Goal: Task Accomplishment & Management: Use online tool/utility

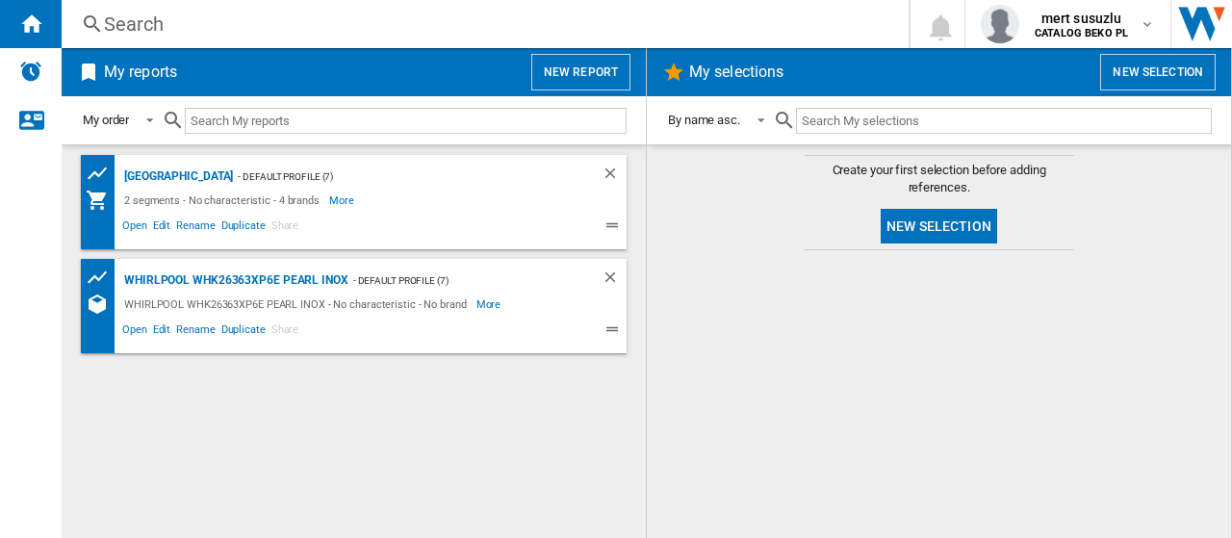
click at [595, 66] on button "New report" at bounding box center [580, 72] width 99 height 37
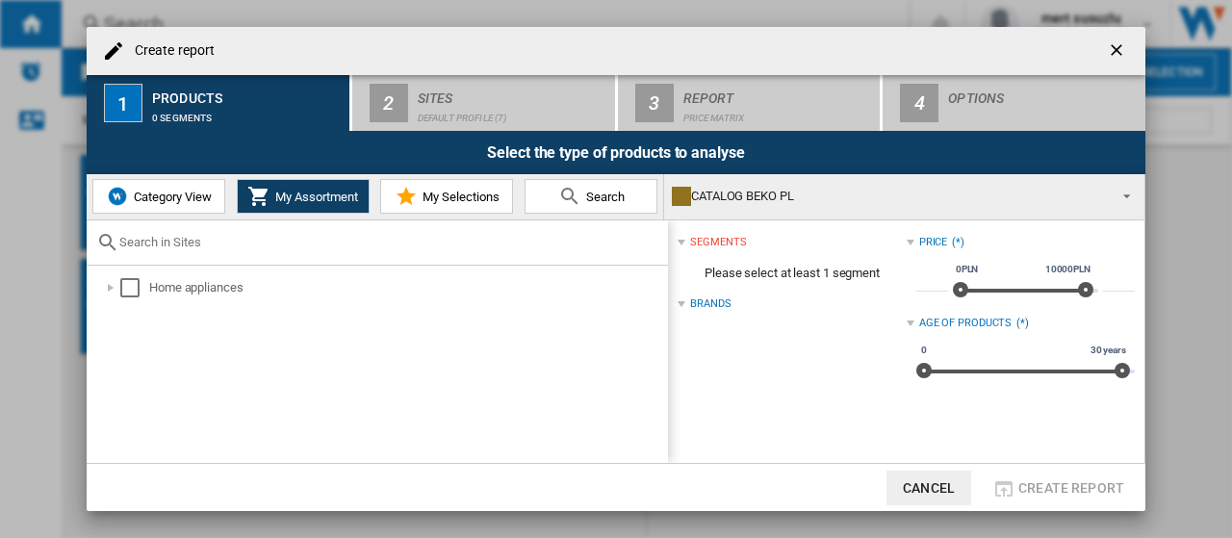
click at [369, 132] on div "Select the type of products to analyse" at bounding box center [616, 152] width 1058 height 43
click at [110, 284] on div at bounding box center [110, 287] width 19 height 19
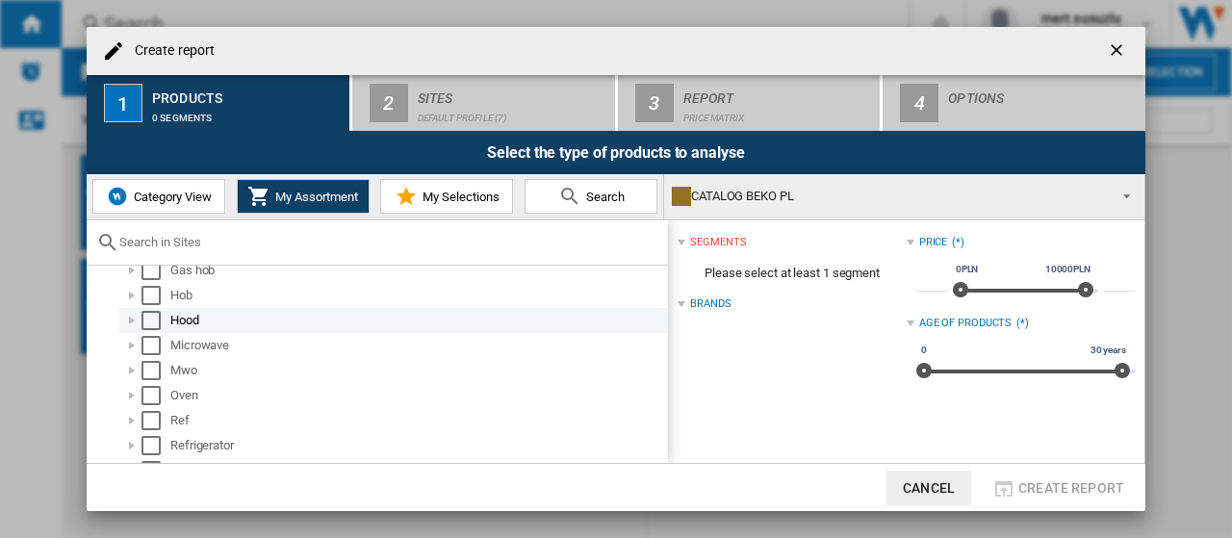
scroll to position [287, 0]
click at [156, 327] on div "Select" at bounding box center [150, 326] width 19 height 19
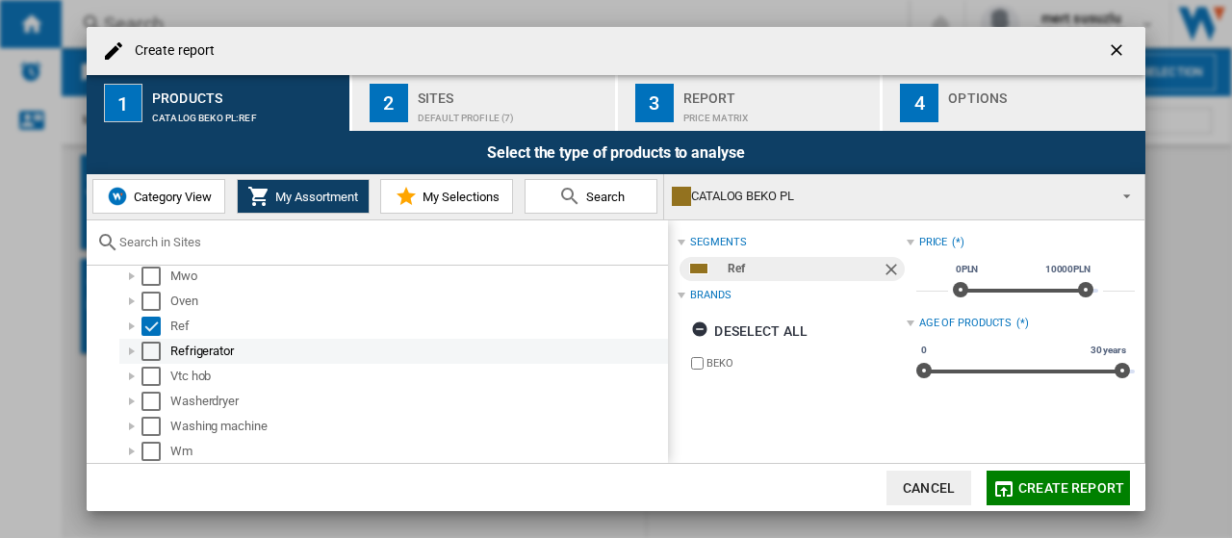
click at [155, 351] on div "Select" at bounding box center [150, 351] width 19 height 19
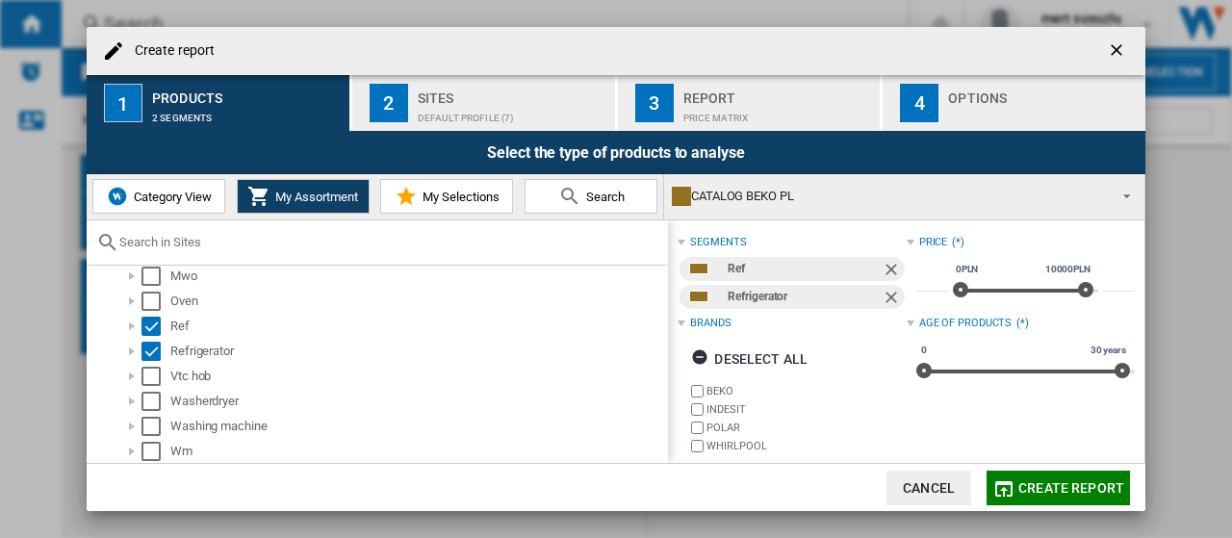
click at [422, 96] on div "Sites" at bounding box center [513, 93] width 190 height 20
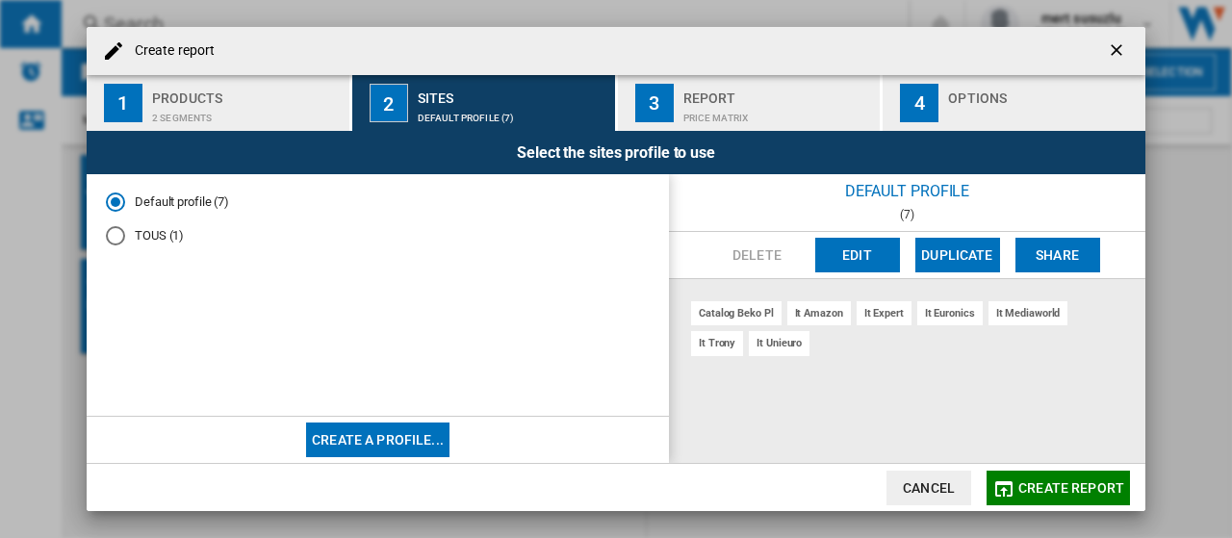
click at [866, 255] on button "Edit" at bounding box center [857, 255] width 85 height 35
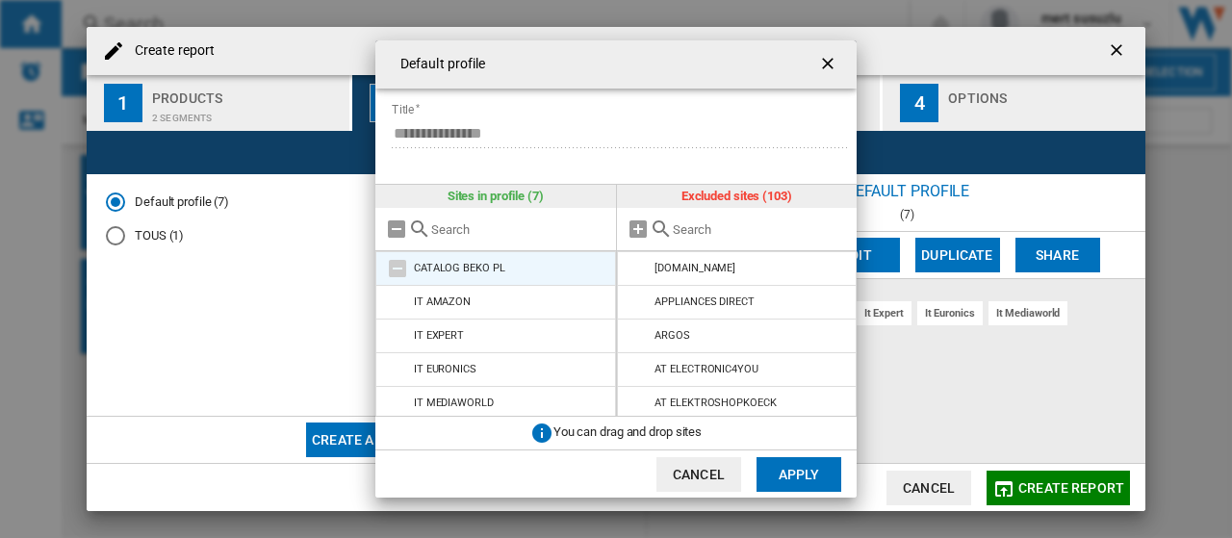
click at [398, 268] on md-icon at bounding box center [397, 268] width 23 height 23
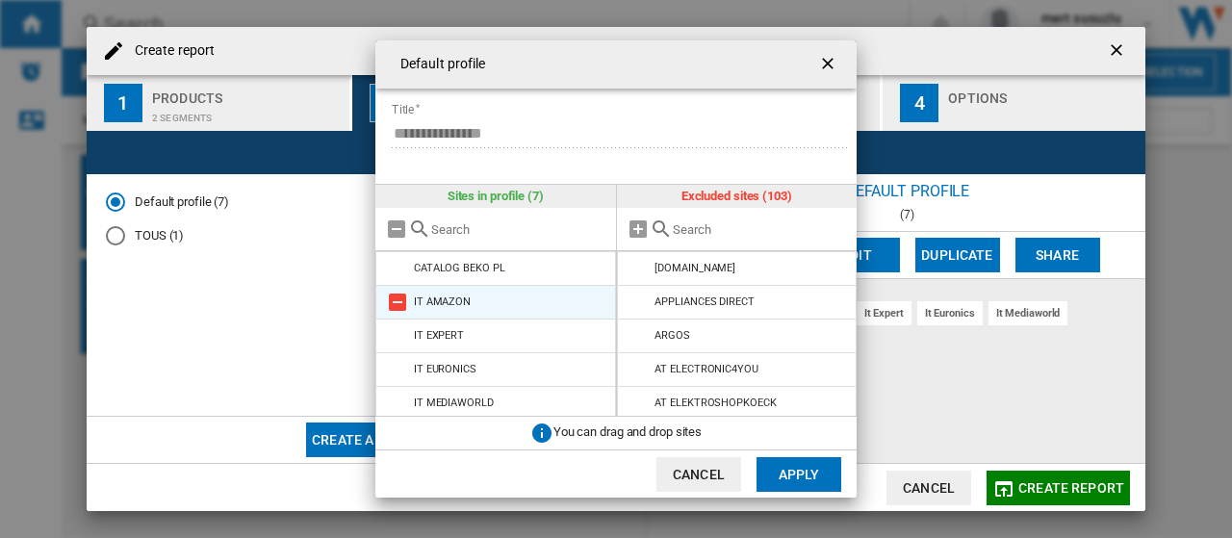
click at [398, 297] on md-icon at bounding box center [397, 302] width 23 height 23
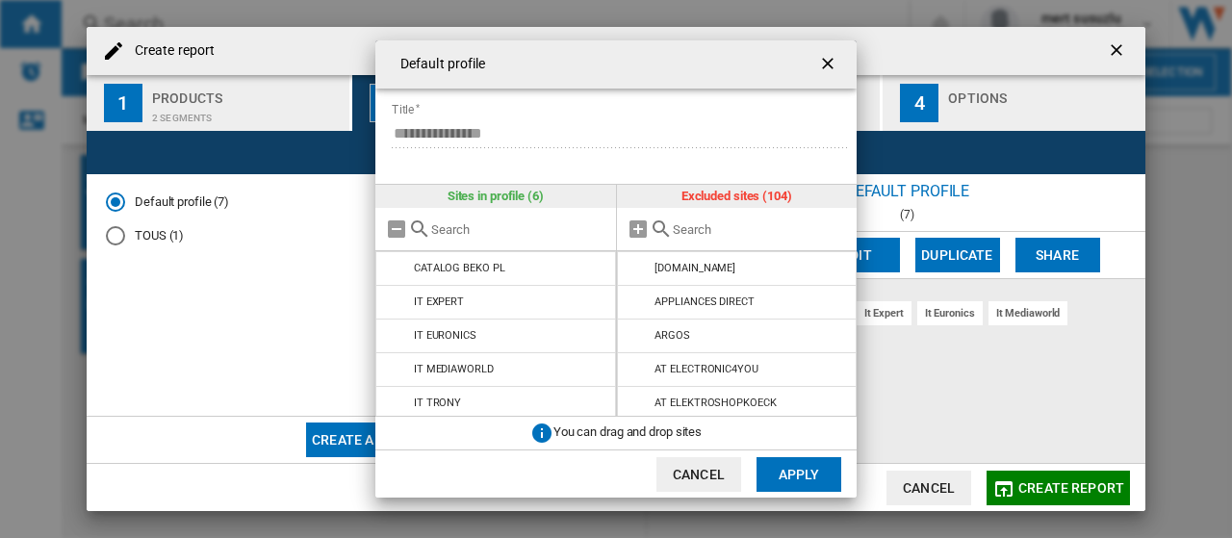
click at [398, 297] on md-icon at bounding box center [397, 302] width 23 height 23
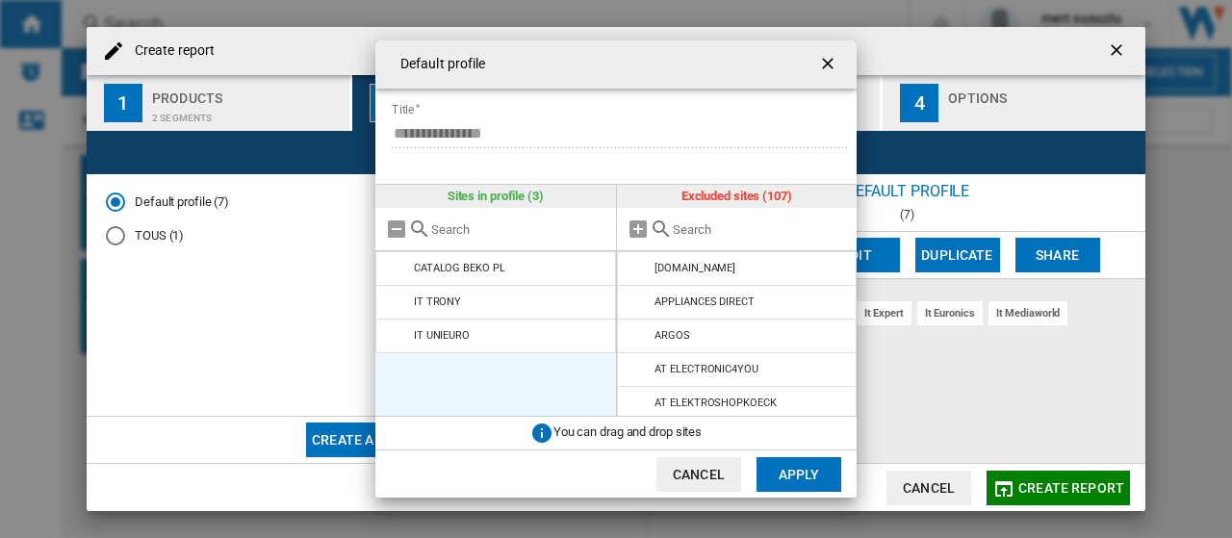
click at [398, 297] on md-icon at bounding box center [397, 302] width 23 height 23
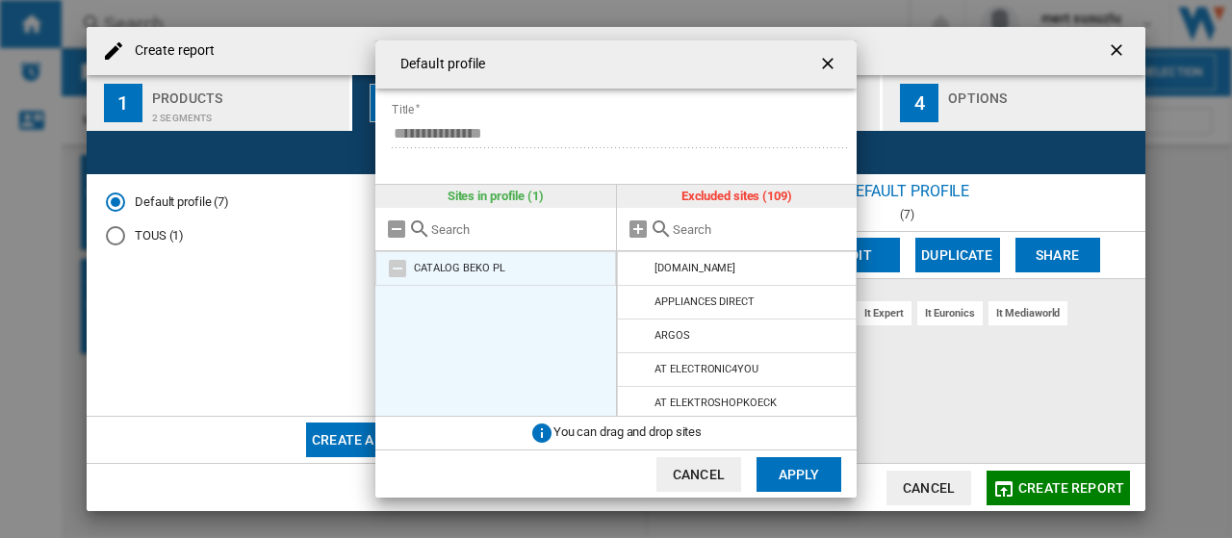
click at [403, 267] on md-icon at bounding box center [397, 268] width 23 height 23
click at [404, 267] on md-icon at bounding box center [397, 268] width 23 height 23
drag, startPoint x: 402, startPoint y: 268, endPoint x: 439, endPoint y: 269, distance: 36.6
click at [402, 269] on md-icon at bounding box center [397, 268] width 23 height 23
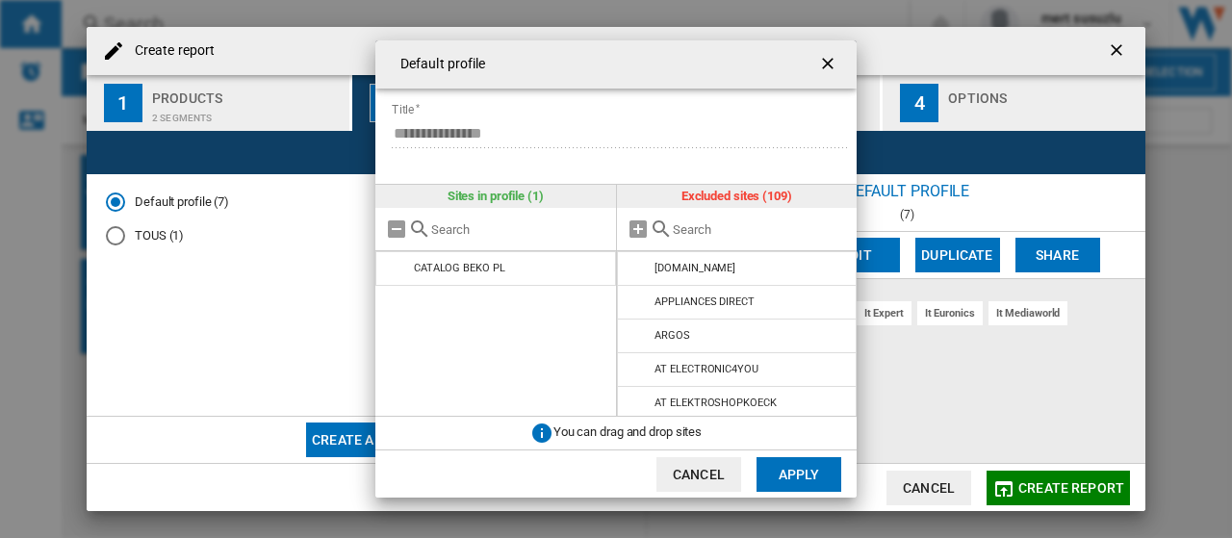
click at [652, 228] on md-icon at bounding box center [660, 228] width 23 height 23
click at [659, 226] on md-icon at bounding box center [660, 228] width 23 height 23
click at [681, 228] on input "text" at bounding box center [760, 229] width 175 height 14
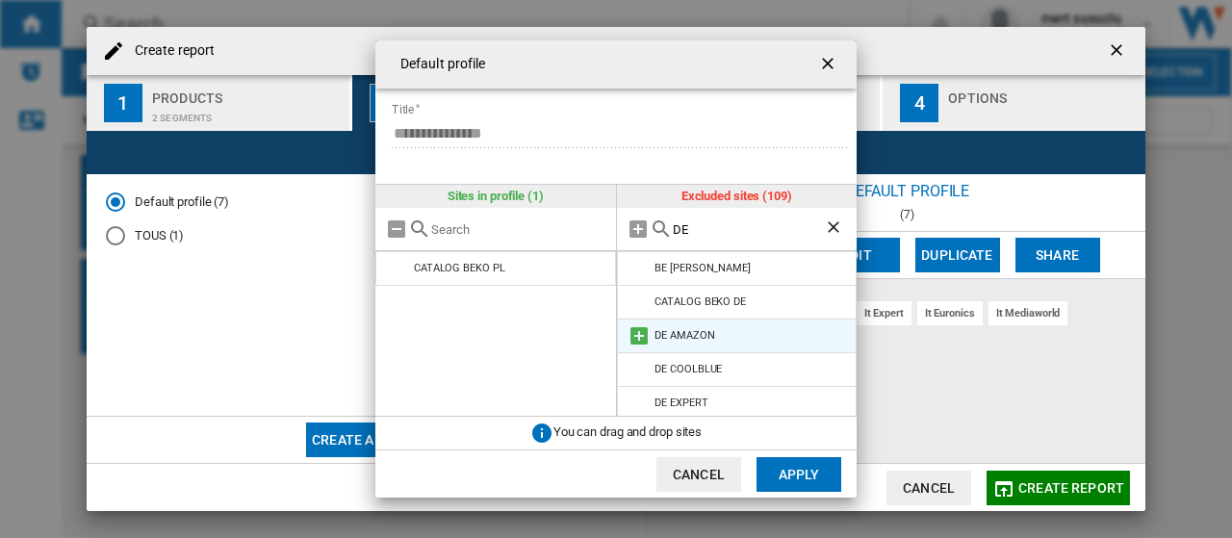
type input "DE"
click at [634, 335] on md-icon at bounding box center [638, 335] width 23 height 23
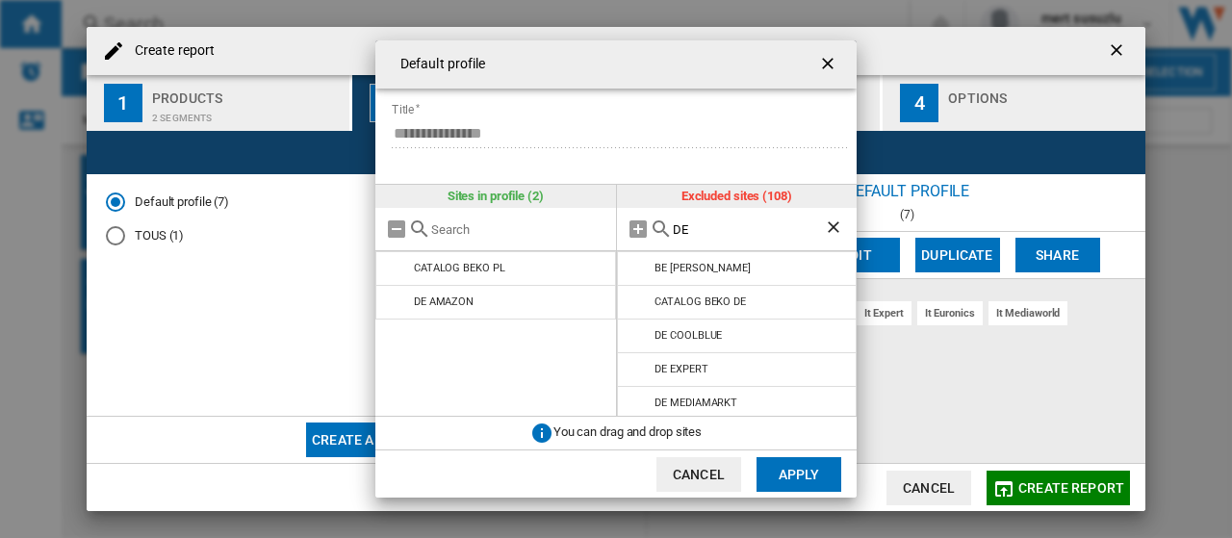
click at [634, 335] on md-icon at bounding box center [638, 335] width 23 height 23
click at [633, 335] on md-icon at bounding box center [638, 335] width 23 height 23
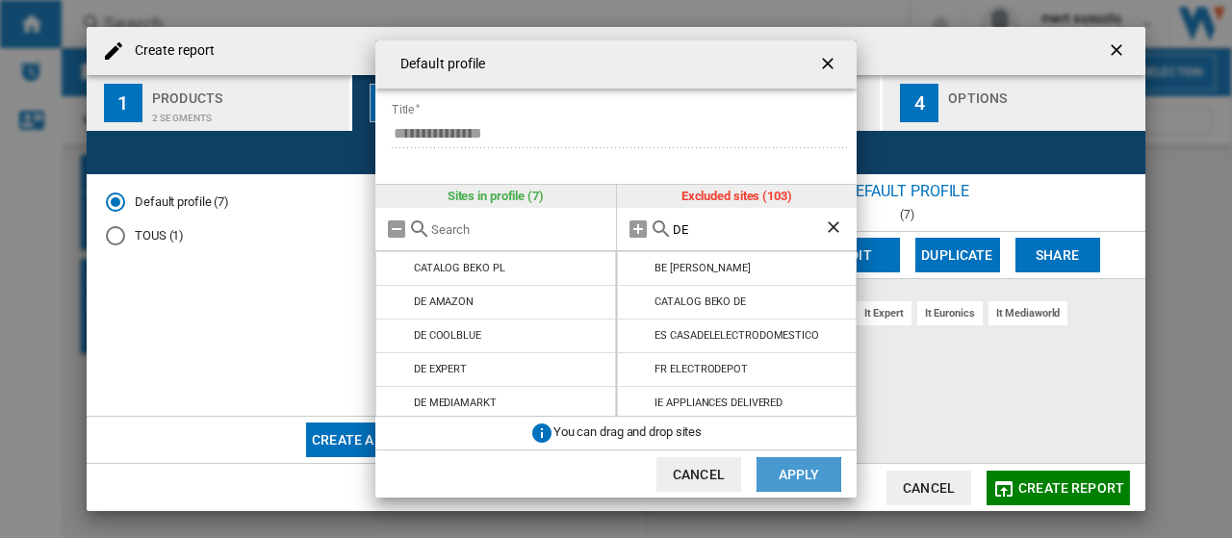
click at [808, 472] on button "Apply" at bounding box center [798, 474] width 85 height 35
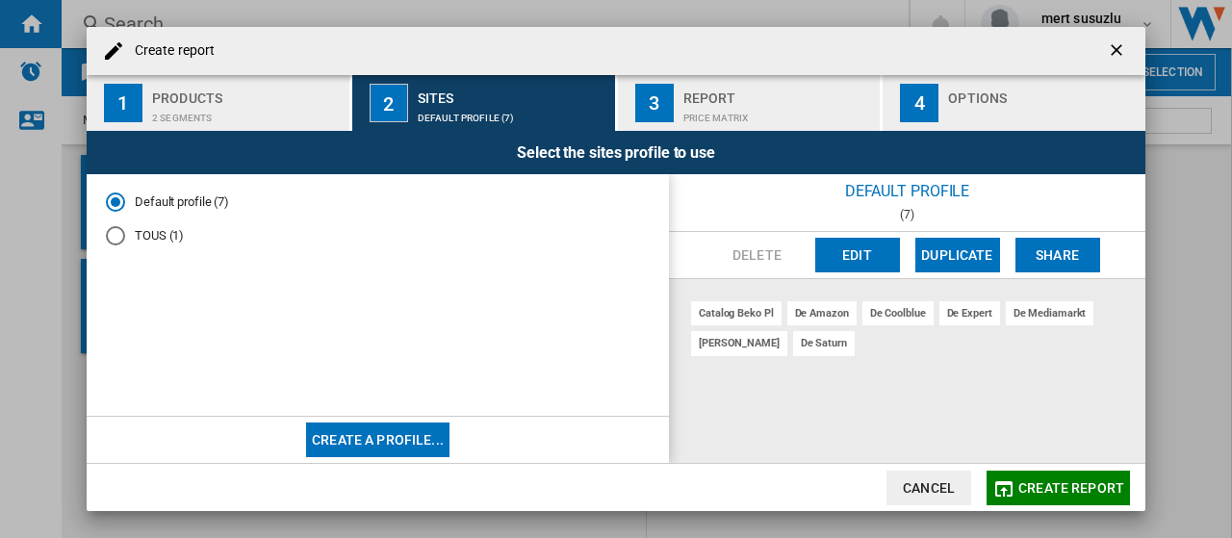
click at [762, 114] on div "Price Matrix" at bounding box center [778, 113] width 190 height 20
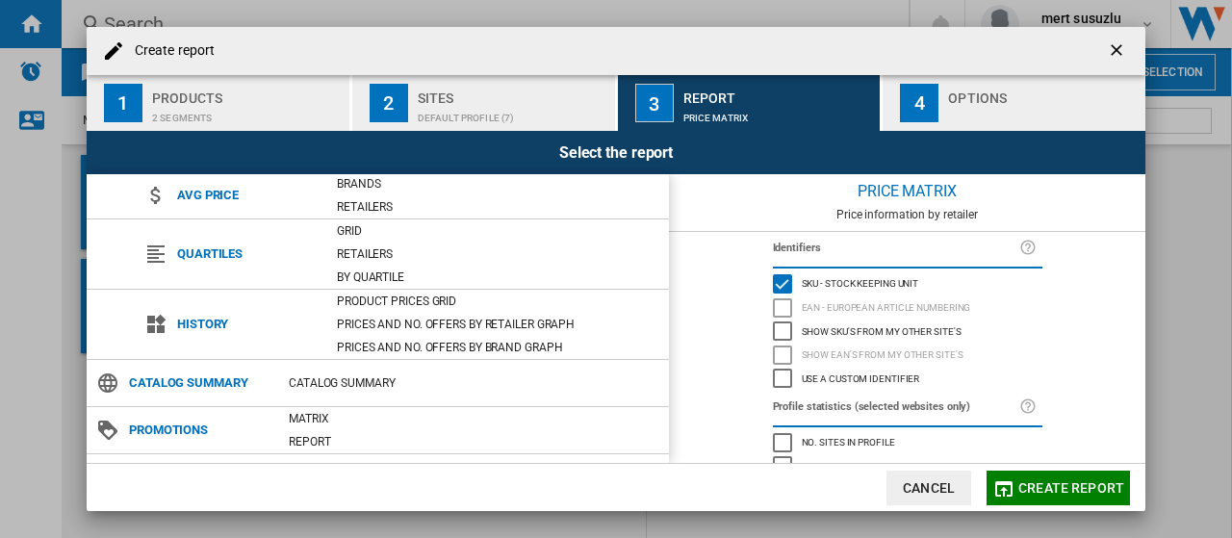
scroll to position [192, 0]
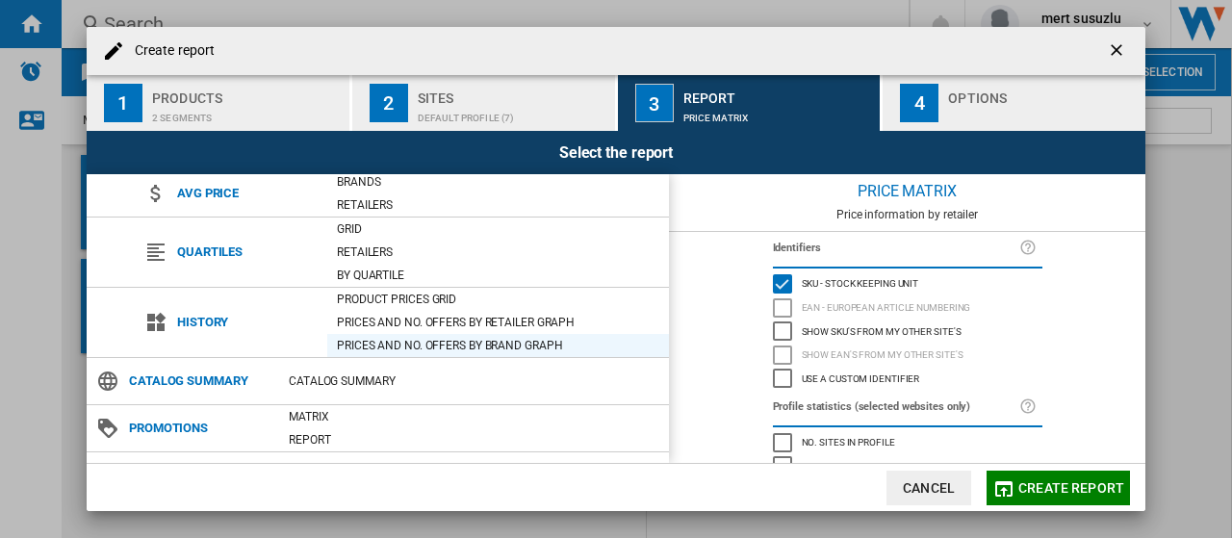
click at [507, 336] on div "Prices and No. offers by brand graph" at bounding box center [498, 345] width 342 height 19
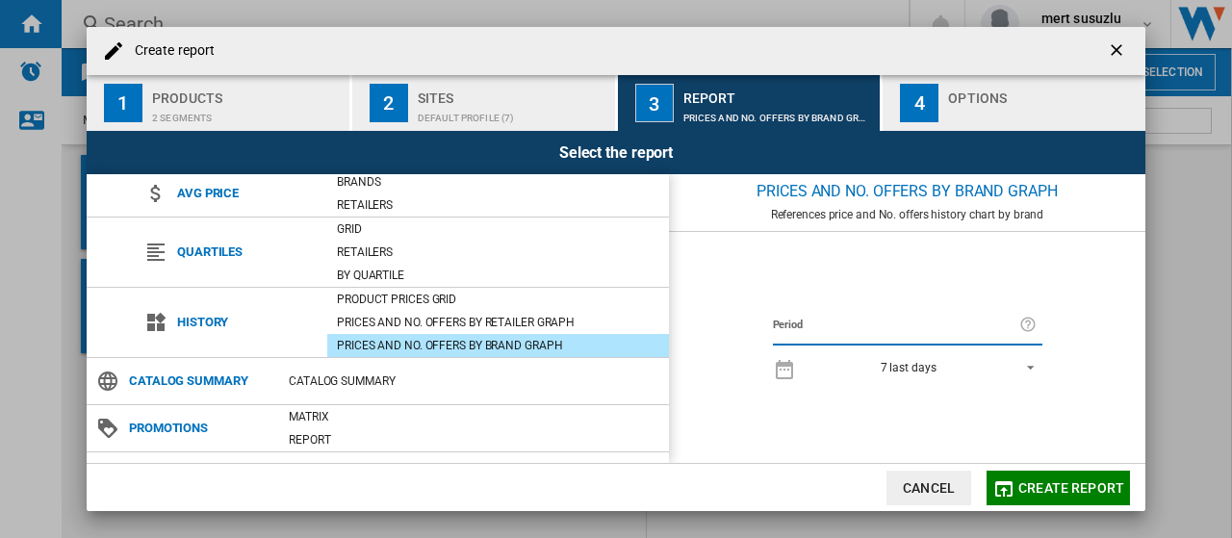
click at [958, 97] on div "Options" at bounding box center [1043, 93] width 190 height 20
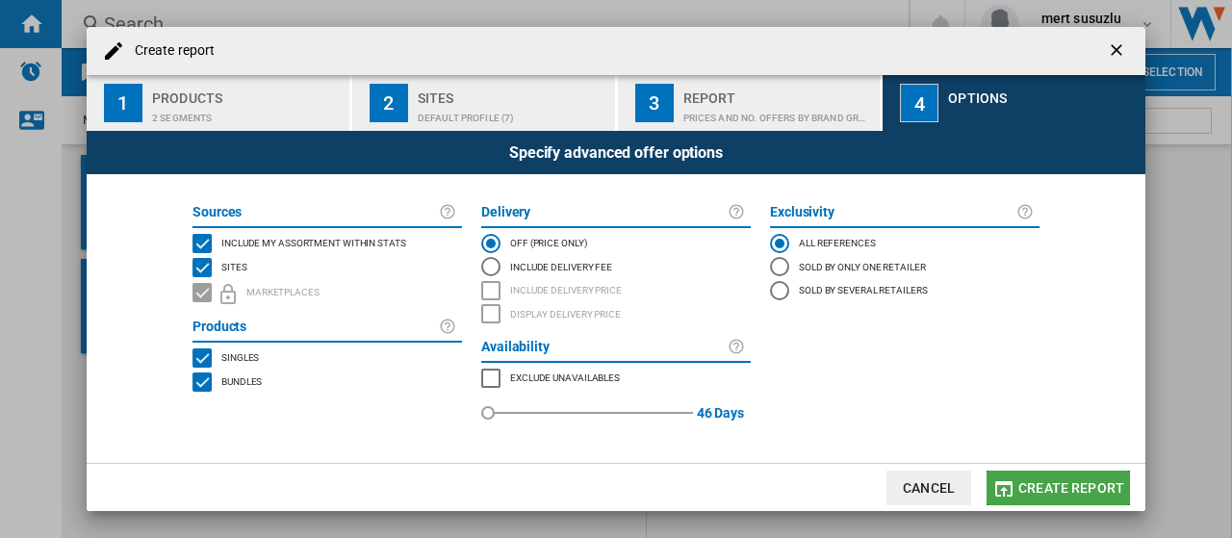
click at [1064, 492] on span "Create report" at bounding box center [1071, 487] width 106 height 15
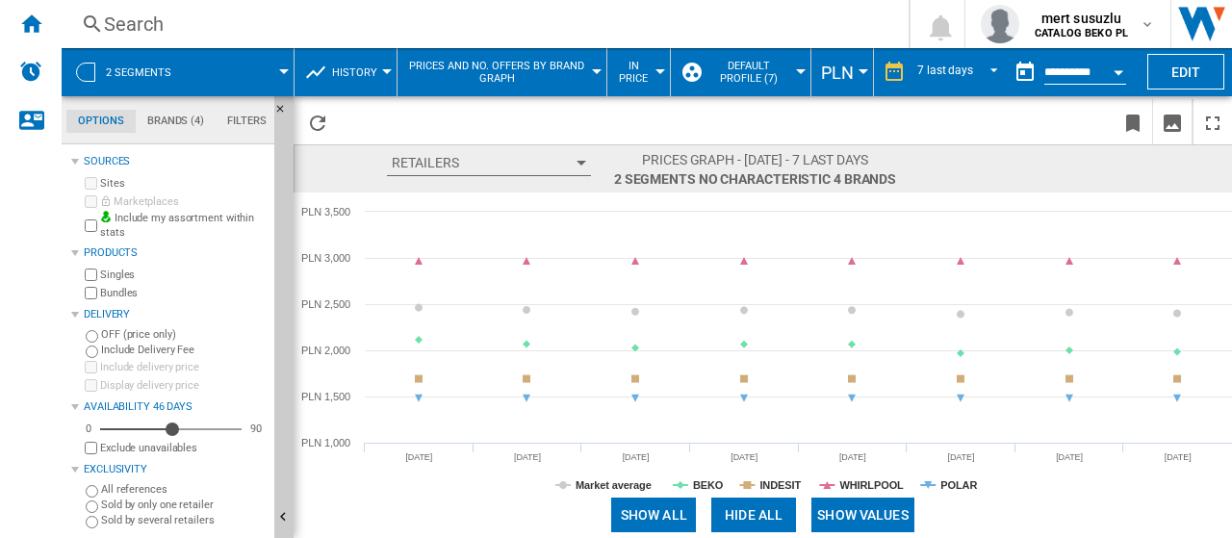
click at [856, 86] on button "PLN" at bounding box center [842, 72] width 42 height 48
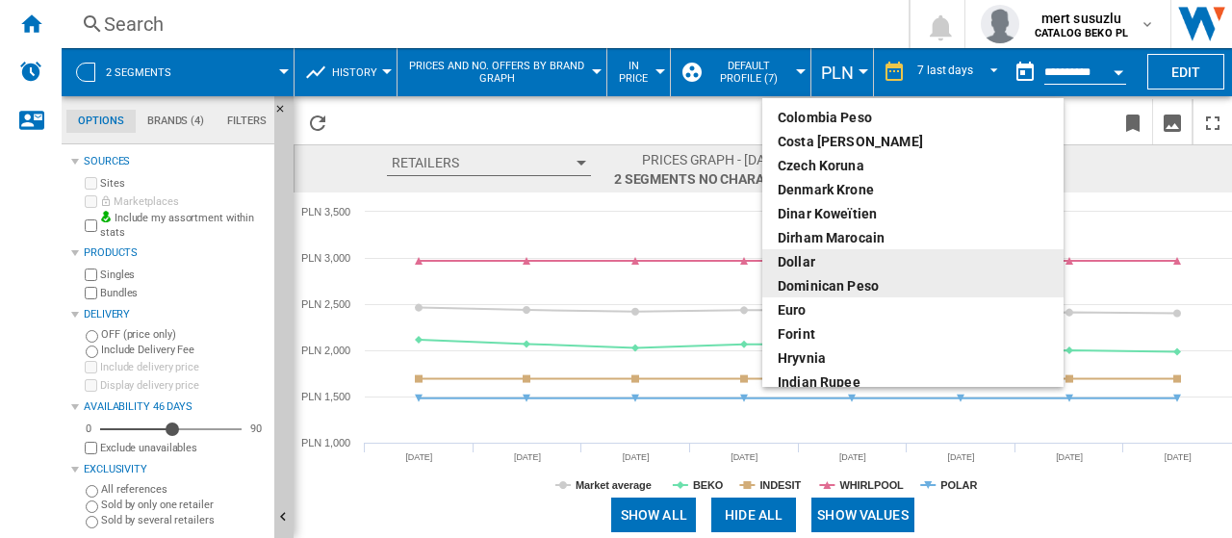
scroll to position [192, 0]
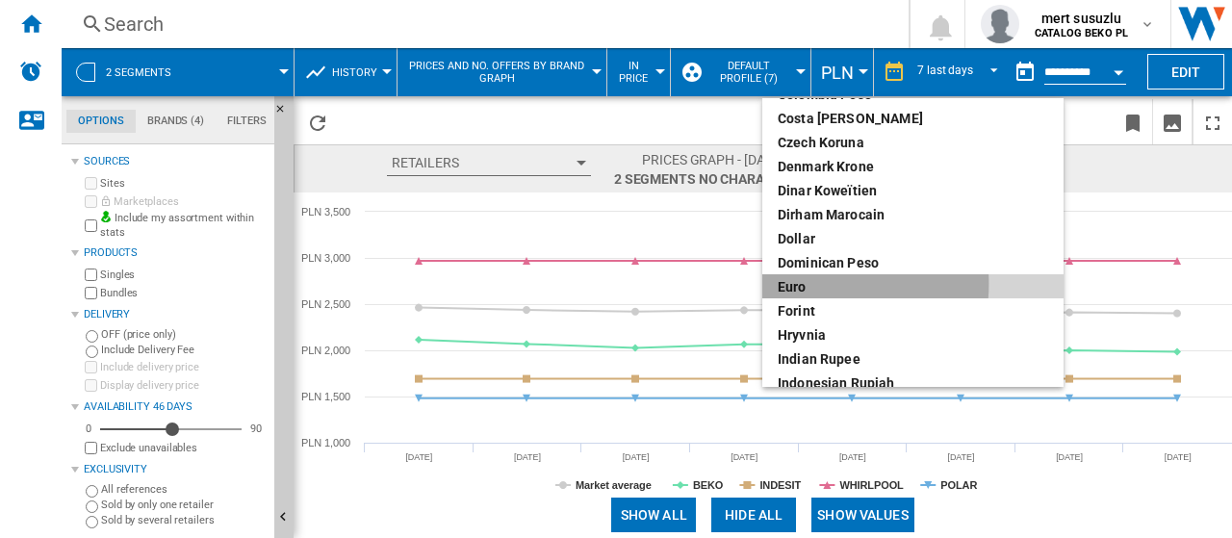
click at [803, 284] on div "euro" at bounding box center [912, 286] width 270 height 19
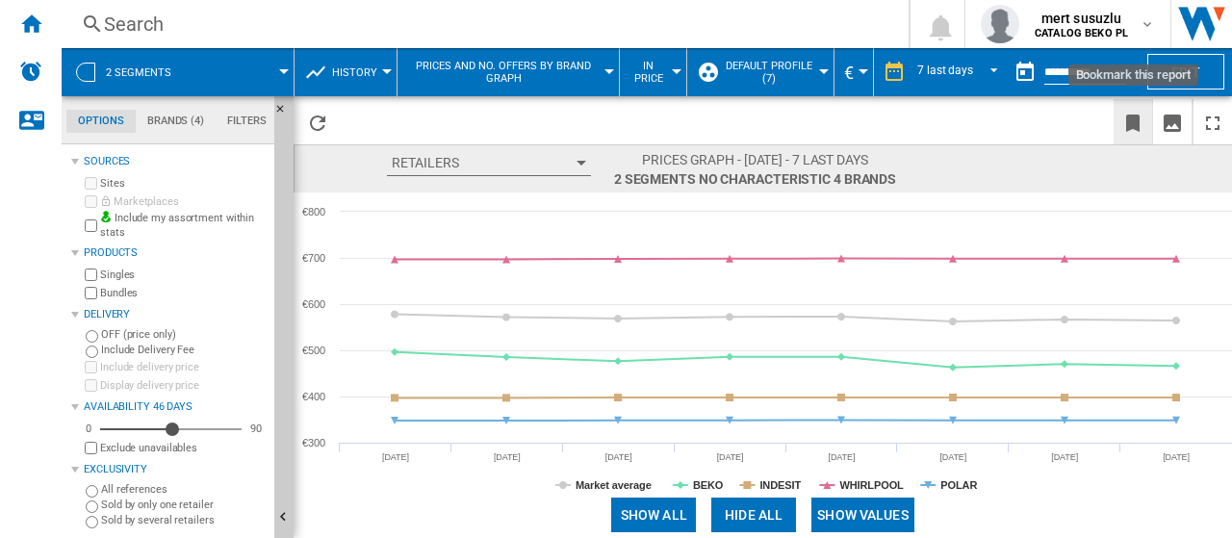
click at [1133, 122] on ng-md-icon "Bookmark this report" at bounding box center [1132, 123] width 23 height 23
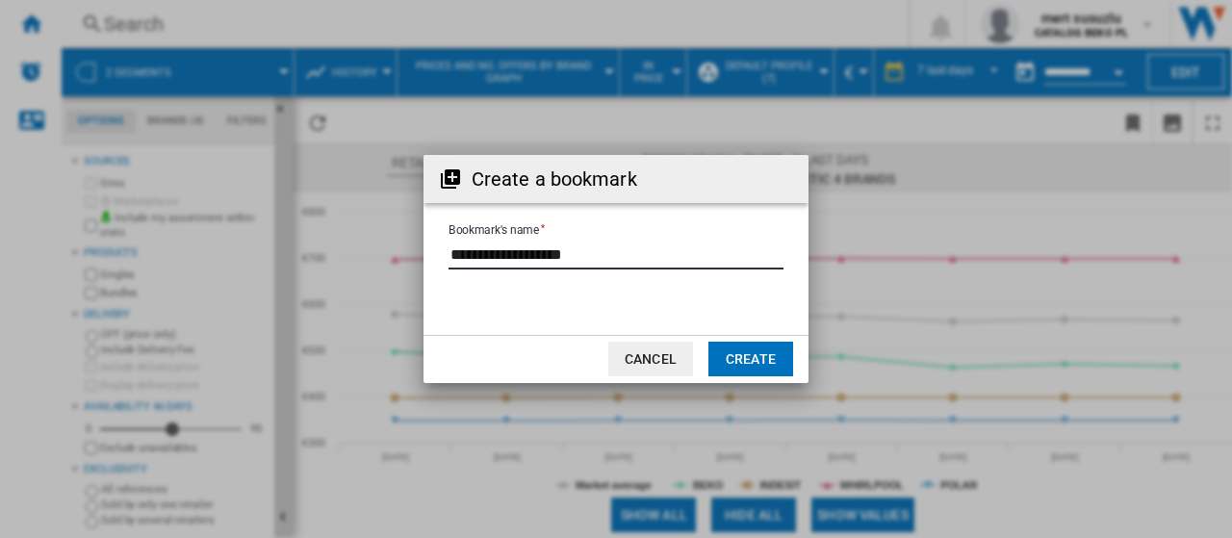
click at [623, 261] on input "Bookmark's name" at bounding box center [615, 255] width 335 height 29
click at [614, 253] on input "Bookmark's name" at bounding box center [615, 255] width 335 height 29
click at [633, 254] on input "Bookmark's name" at bounding box center [615, 255] width 335 height 29
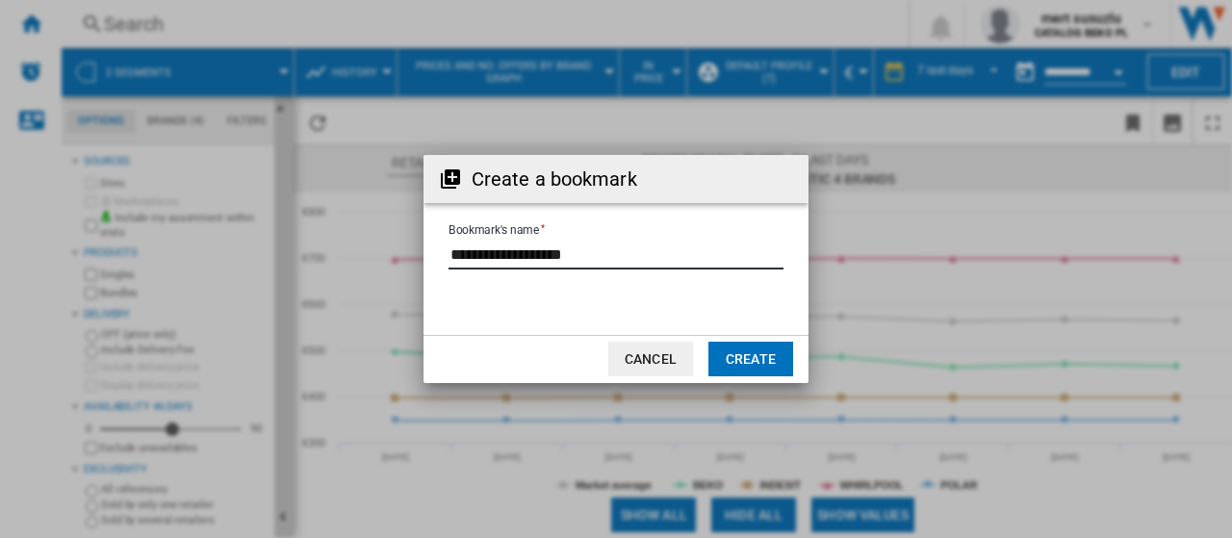
drag, startPoint x: 625, startPoint y: 255, endPoint x: 425, endPoint y: 259, distance: 200.2
click at [425, 259] on form "Bookmark's name" at bounding box center [615, 257] width 385 height 73
type input "*******"
click at [747, 357] on button "Create" at bounding box center [750, 359] width 85 height 35
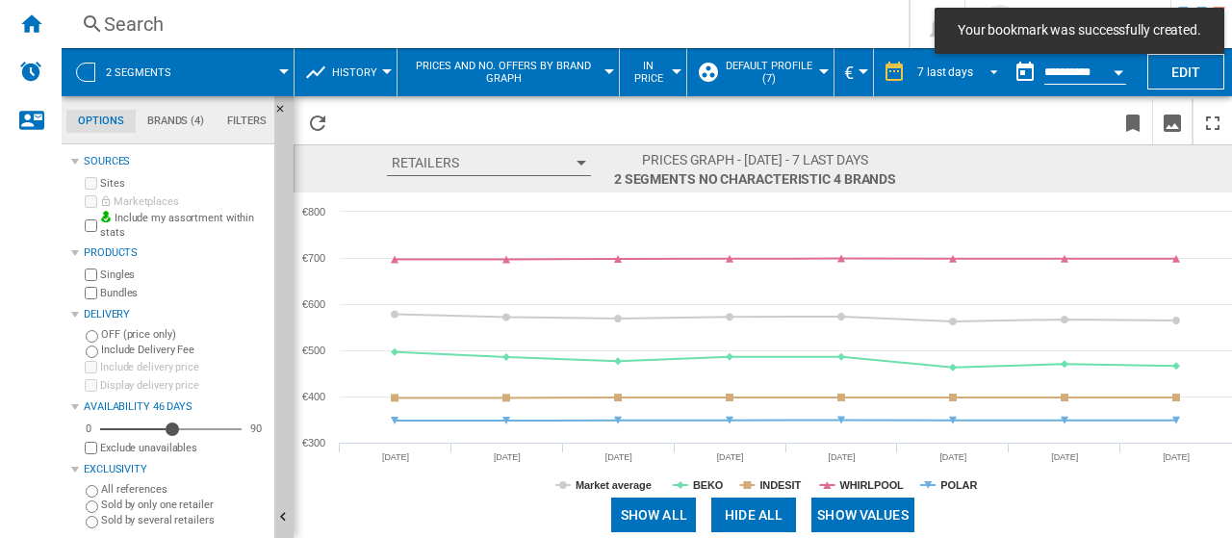
click at [981, 68] on span "REPORTS.WIZARD.STEPS.REPORT.STEPS.REPORT_OPTIONS.PERIOD: 7 last days" at bounding box center [988, 70] width 23 height 17
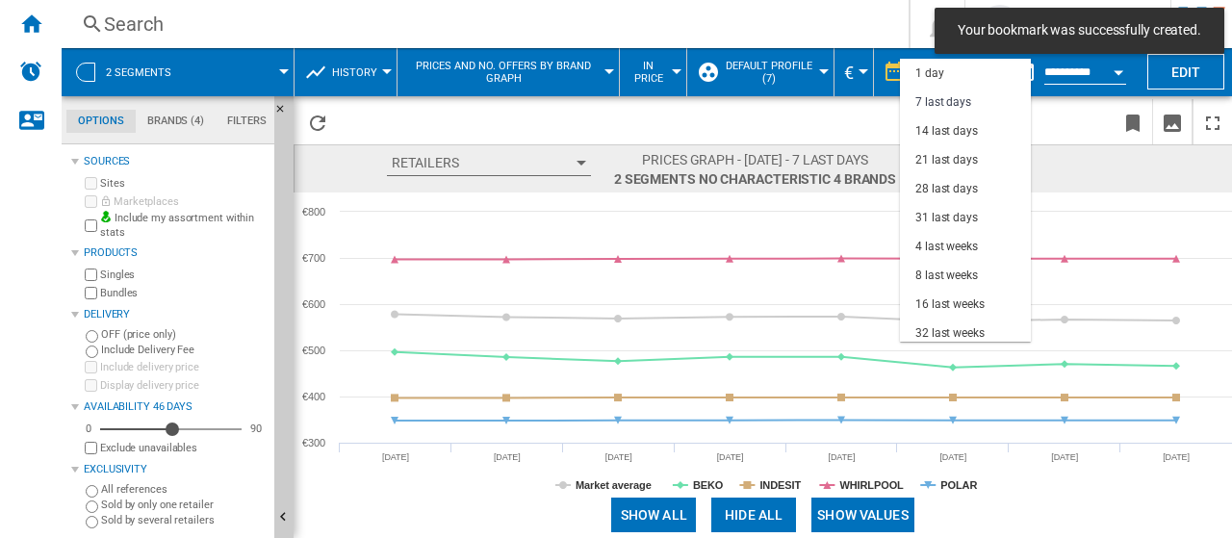
scroll to position [29, 0]
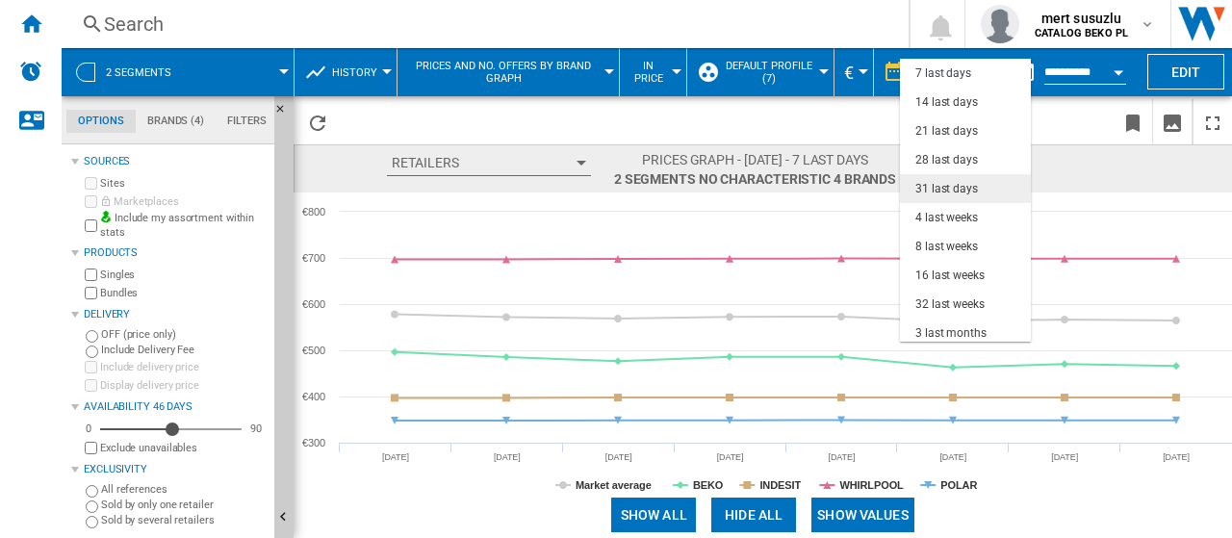
click at [952, 189] on div "31 last days" at bounding box center [946, 189] width 63 height 16
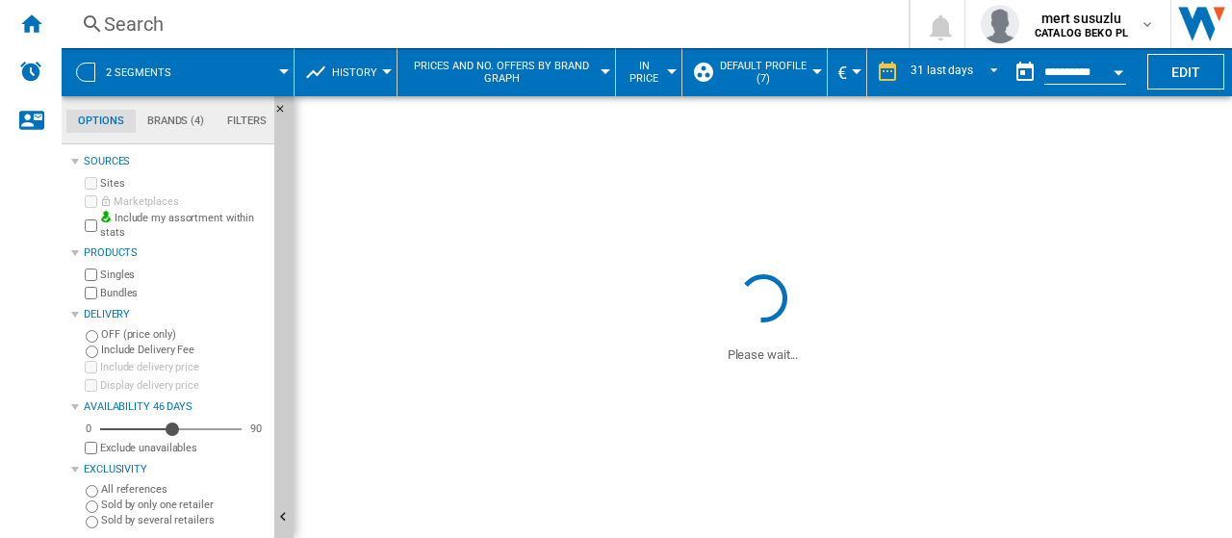
click at [287, 69] on div at bounding box center [284, 71] width 10 height 5
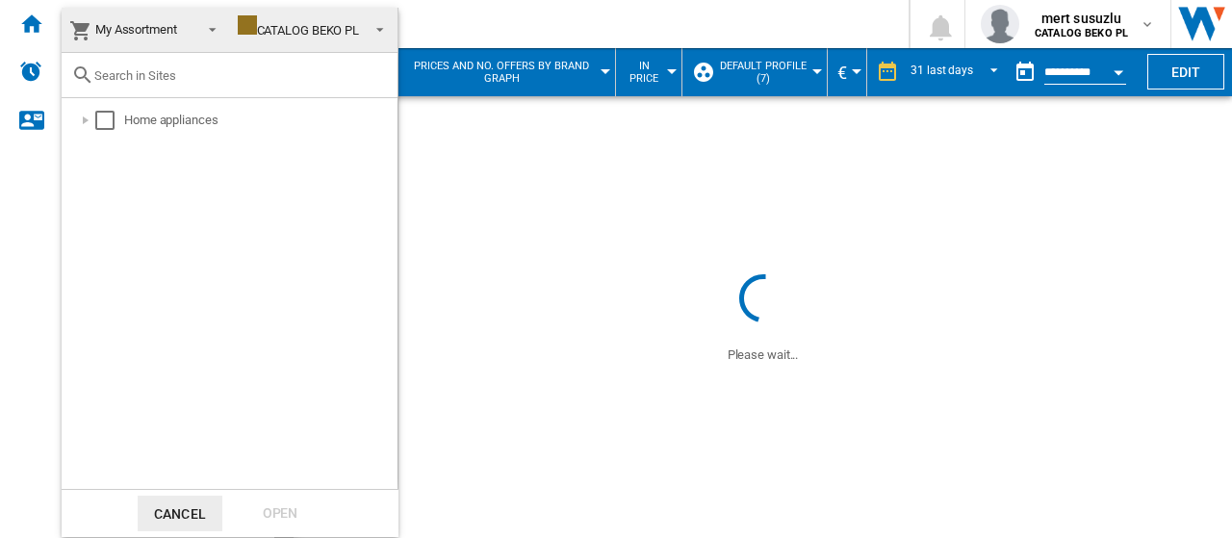
click at [102, 70] on input "text" at bounding box center [240, 75] width 293 height 14
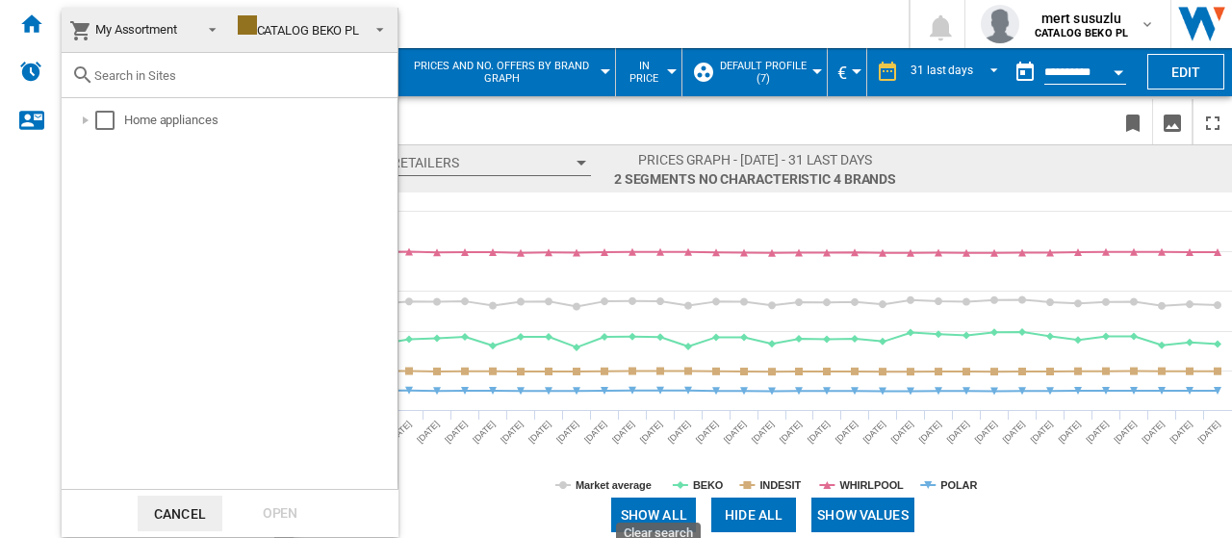
click at [458, 22] on md-backdrop at bounding box center [616, 269] width 1232 height 538
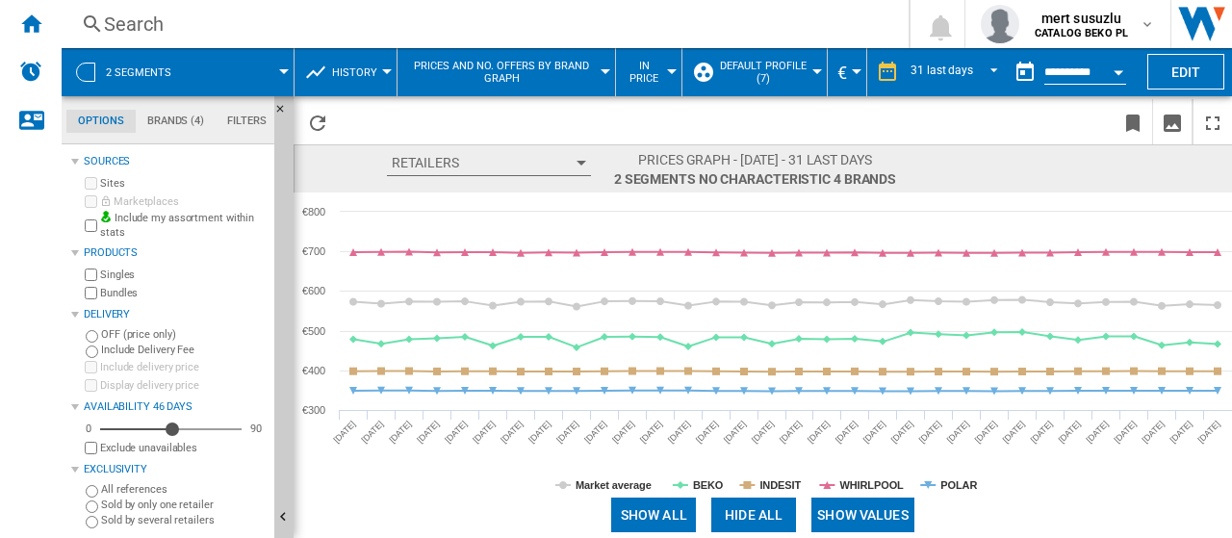
click at [667, 69] on div at bounding box center [672, 71] width 10 height 5
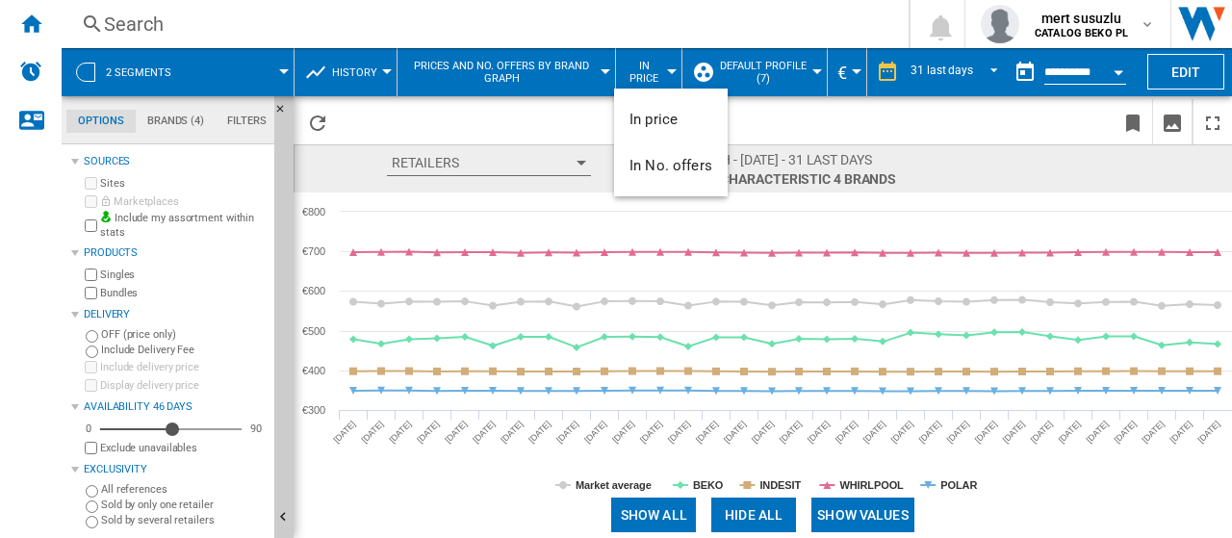
click at [669, 19] on md-backdrop at bounding box center [616, 269] width 1232 height 538
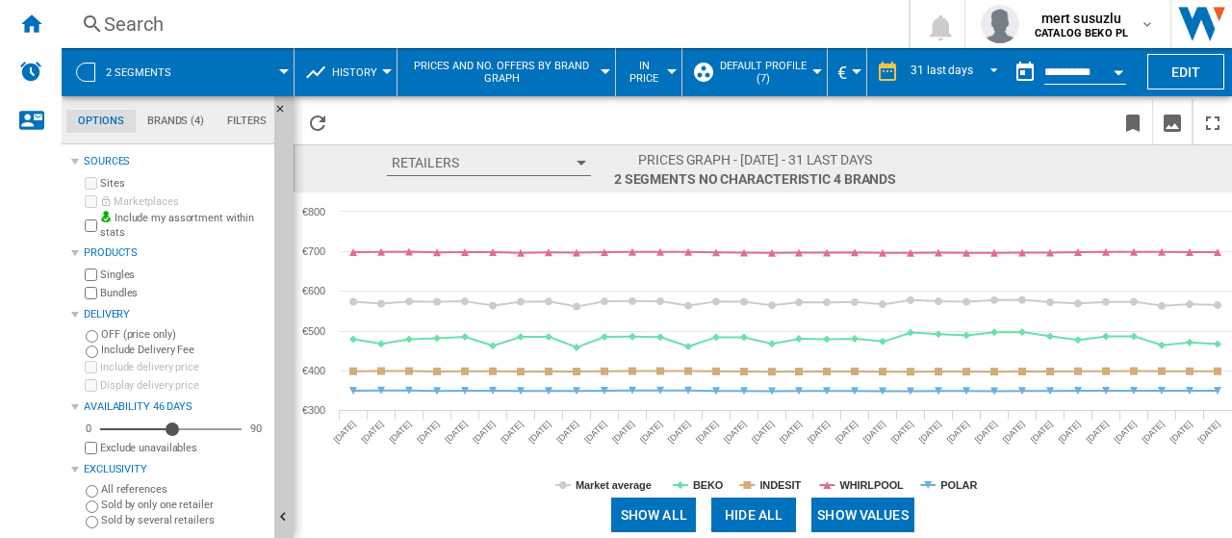
click at [390, 76] on md-menu "History Price Price Matrix Price Ranking Analytics Base 100 Shared references C…" at bounding box center [345, 72] width 103 height 48
click at [387, 69] on div at bounding box center [387, 71] width 10 height 5
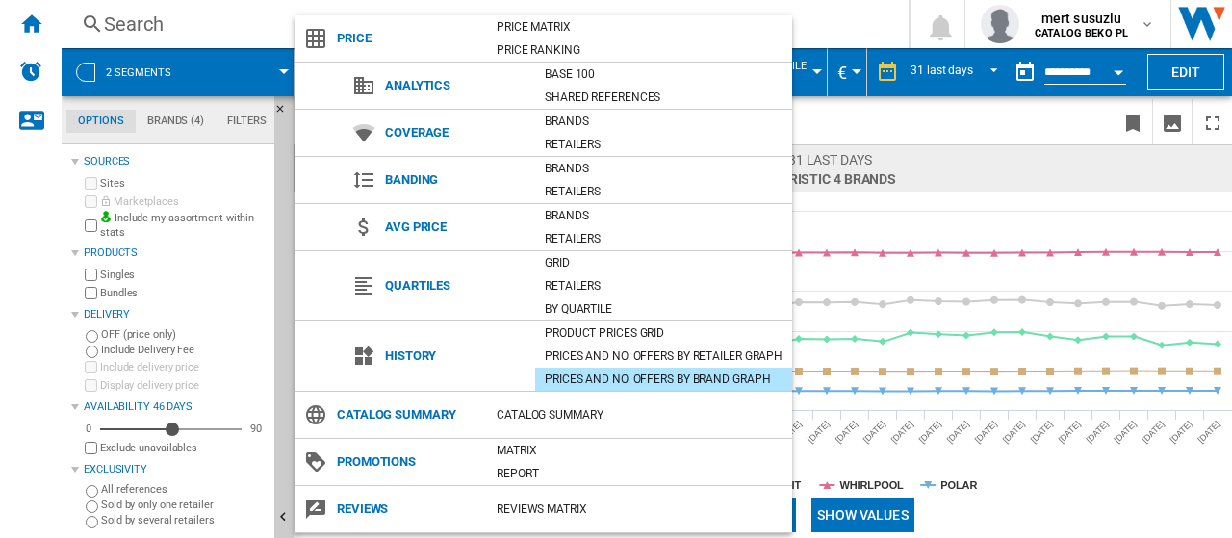
click at [819, 28] on md-backdrop at bounding box center [616, 269] width 1232 height 538
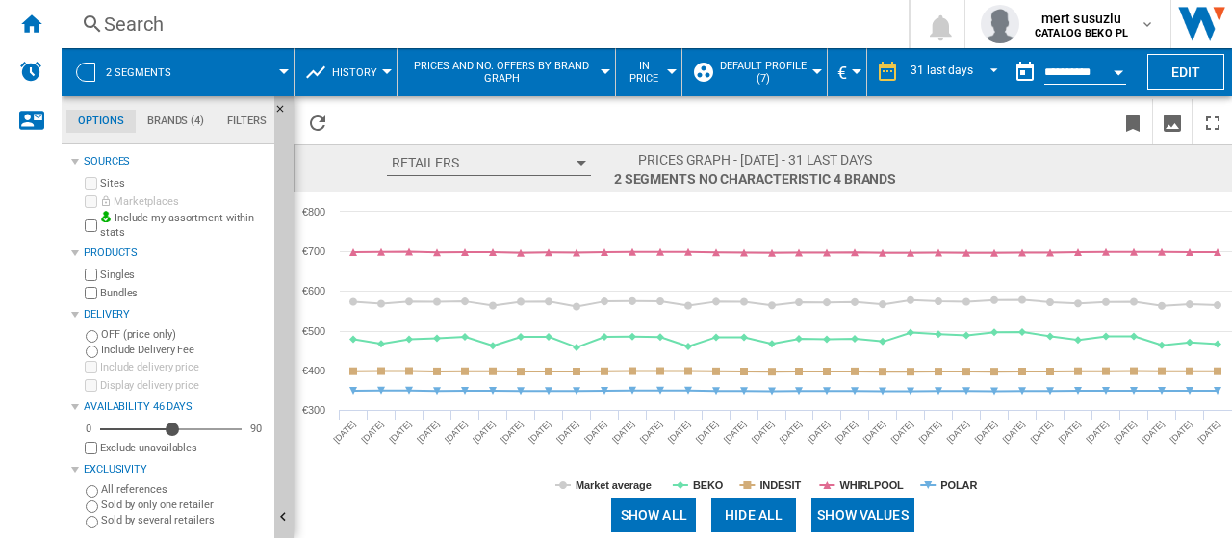
click at [379, 73] on button "History" at bounding box center [359, 72] width 55 height 48
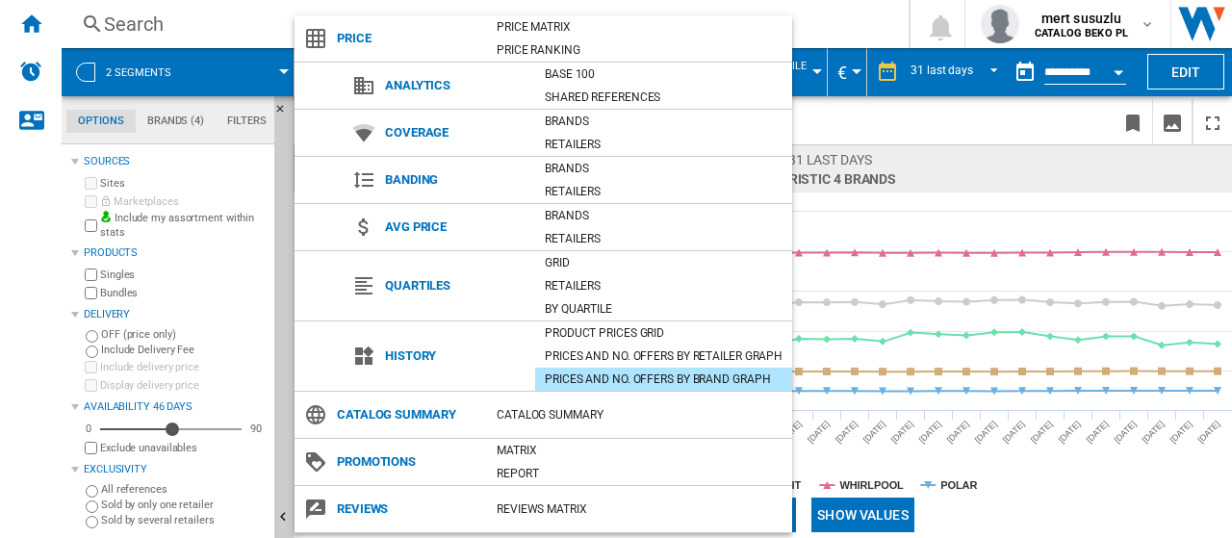
click at [605, 373] on div "Prices and No. offers by brand graph" at bounding box center [663, 378] width 257 height 19
click at [608, 382] on div "Prices and No. offers by brand graph" at bounding box center [663, 378] width 257 height 19
click at [837, 19] on md-backdrop at bounding box center [616, 269] width 1232 height 538
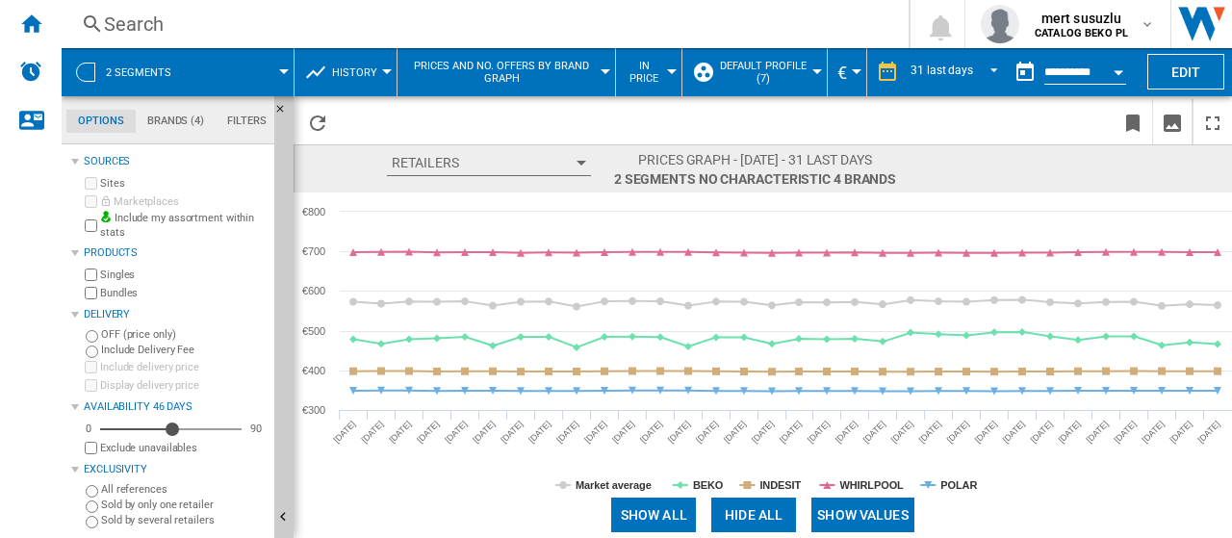
click at [283, 66] on span at bounding box center [241, 72] width 86 height 48
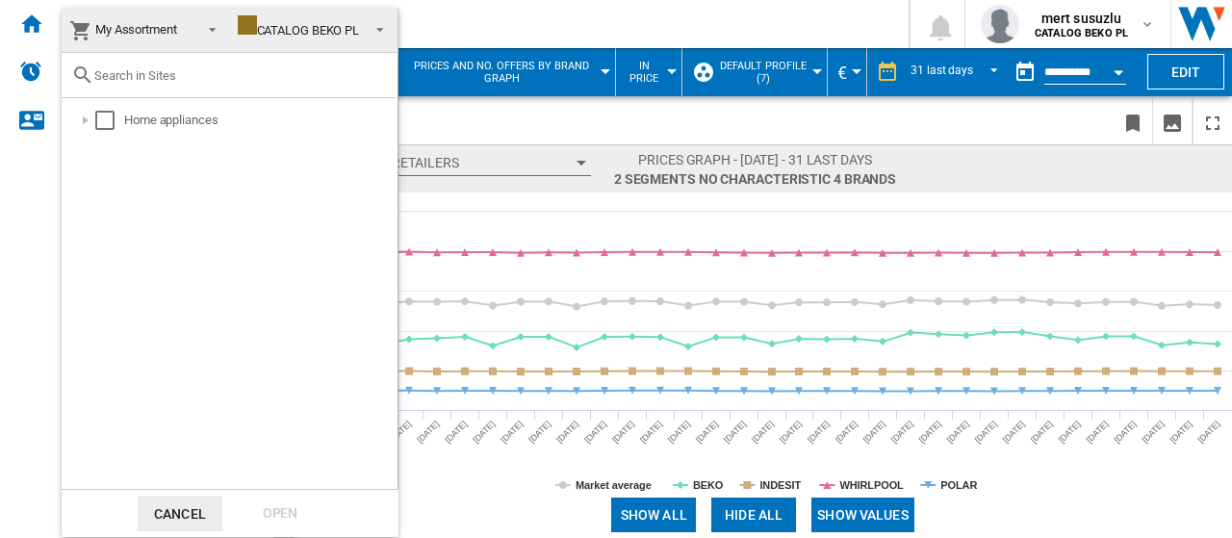
click at [120, 68] on input "text" at bounding box center [240, 75] width 293 height 14
click at [86, 116] on div at bounding box center [85, 120] width 19 height 19
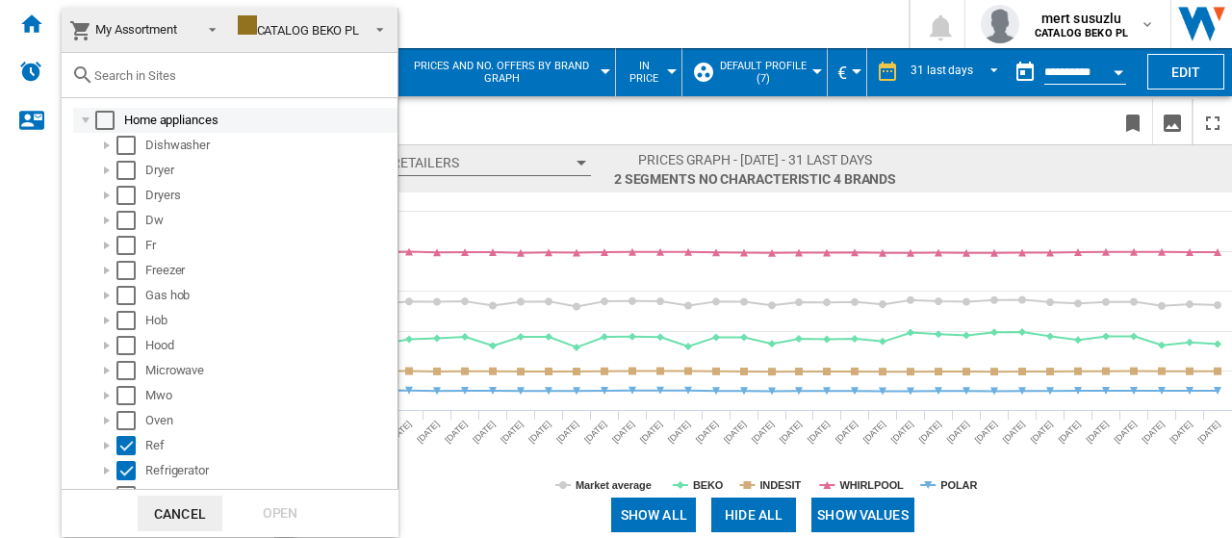
click at [86, 116] on div at bounding box center [85, 120] width 19 height 19
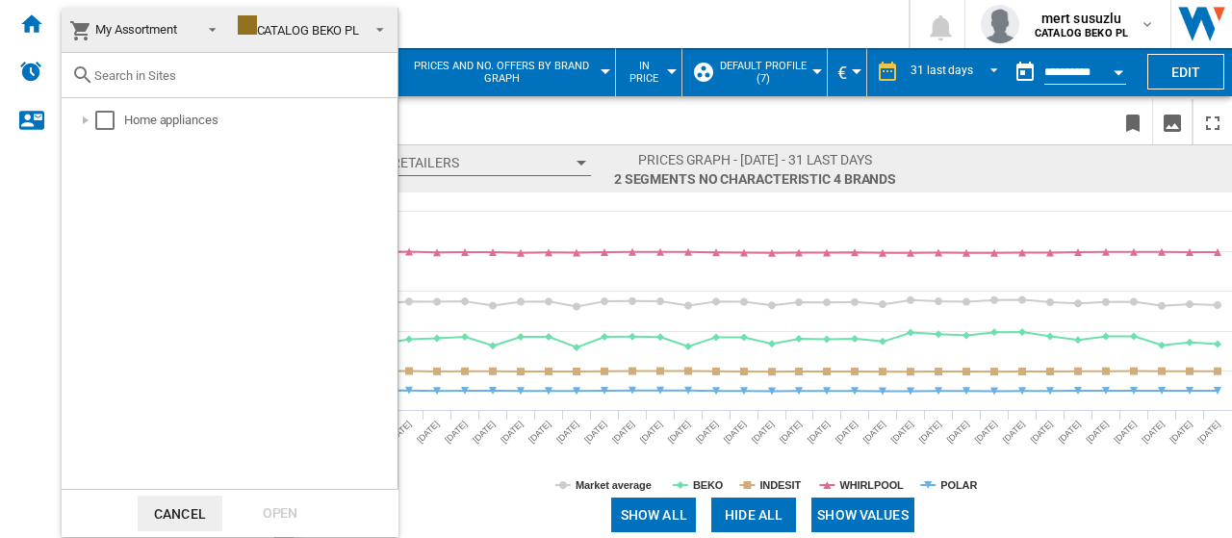
click at [131, 78] on input "text" at bounding box center [240, 75] width 293 height 14
click at [435, 94] on md-backdrop at bounding box center [616, 269] width 1232 height 538
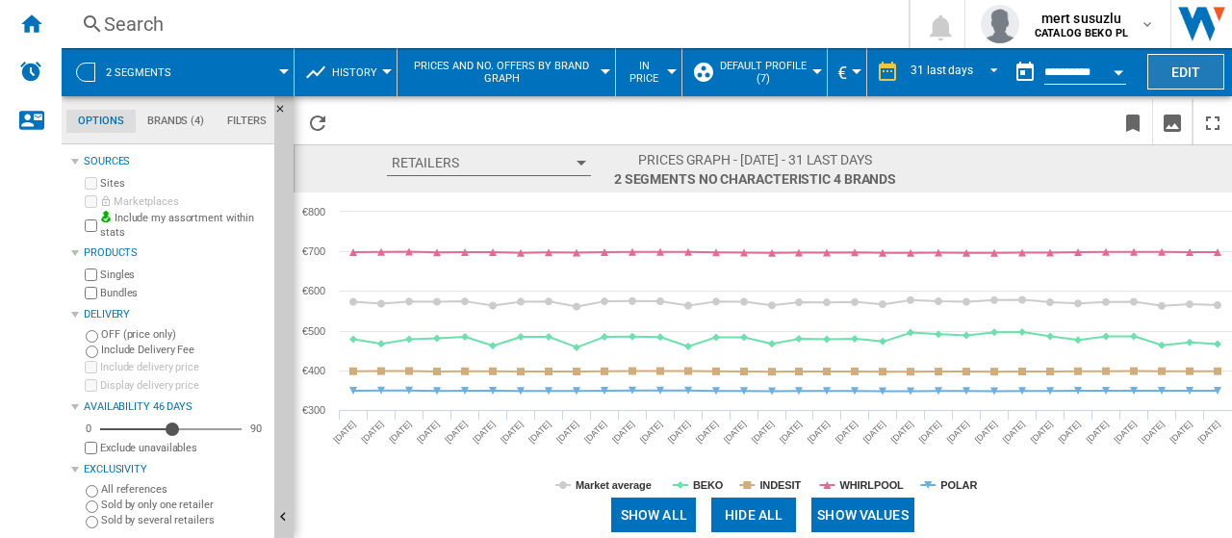
click at [1193, 70] on button "Edit" at bounding box center [1185, 72] width 77 height 36
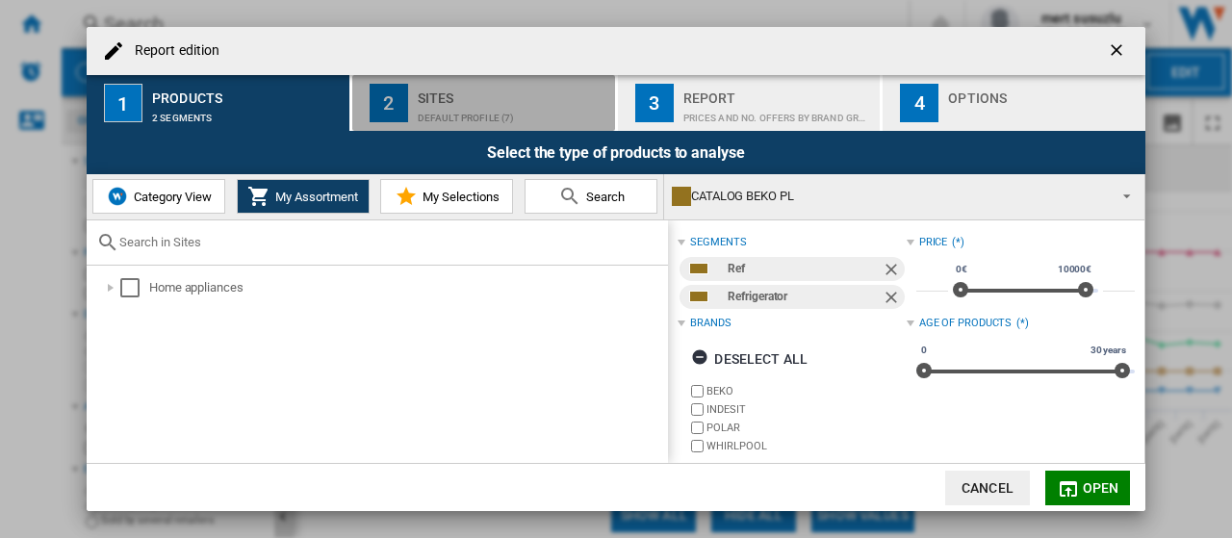
click at [498, 109] on div "Default profile (7)" at bounding box center [513, 113] width 190 height 20
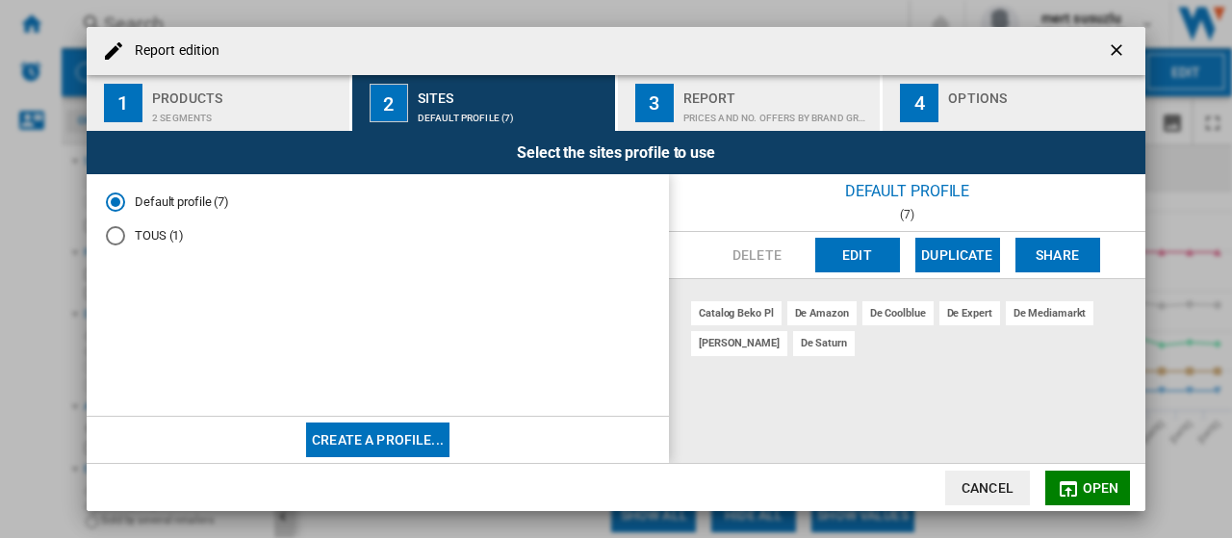
click at [749, 307] on div "catalog beko pl" at bounding box center [736, 313] width 90 height 24
click at [766, 307] on div "catalog beko pl" at bounding box center [736, 313] width 90 height 24
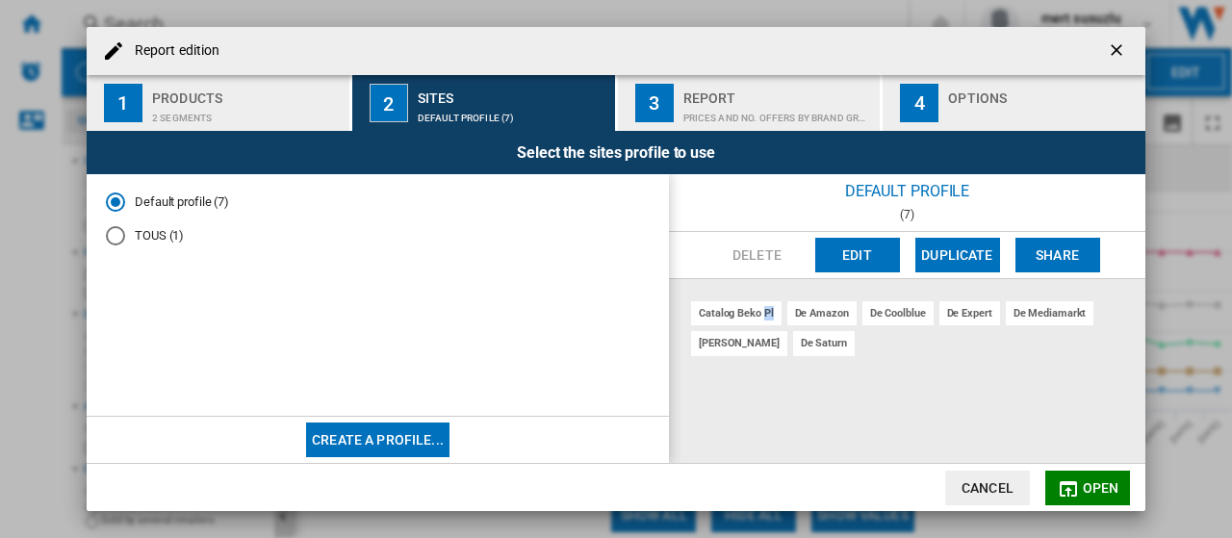
click at [772, 312] on div "catalog beko pl" at bounding box center [736, 313] width 90 height 24
click at [858, 261] on button "Edit" at bounding box center [857, 255] width 85 height 35
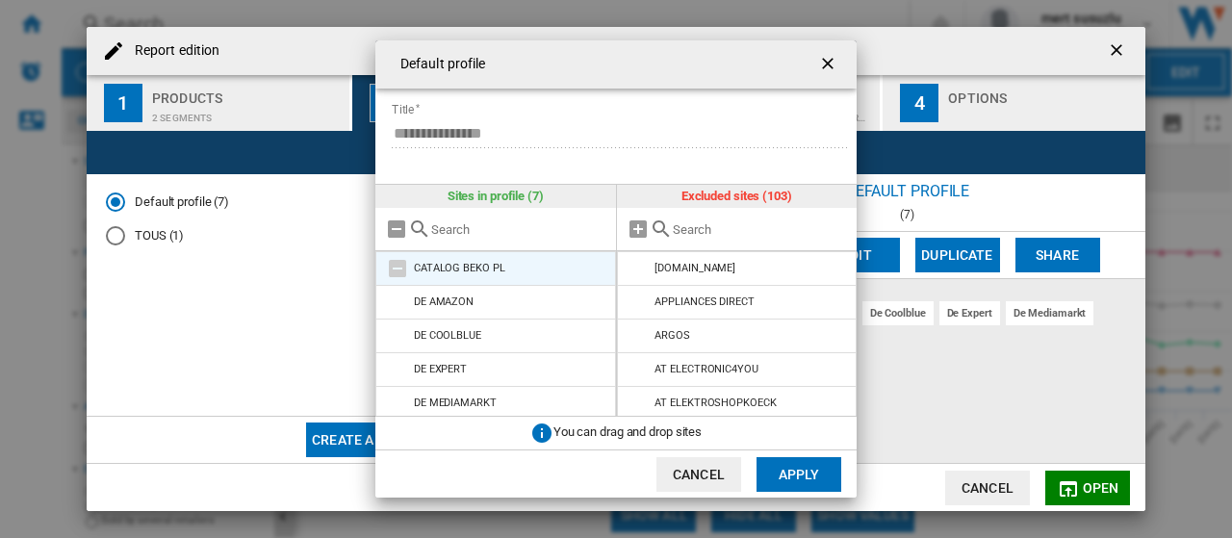
click at [399, 267] on md-icon "{{::title}} {{::getI18NText('BUTTONS.CANCEL')}} ..." at bounding box center [397, 268] width 23 height 23
click at [825, 59] on ng-md-icon "getI18NText('BUTTONS.CLOSE_DIALOG')" at bounding box center [829, 65] width 23 height 23
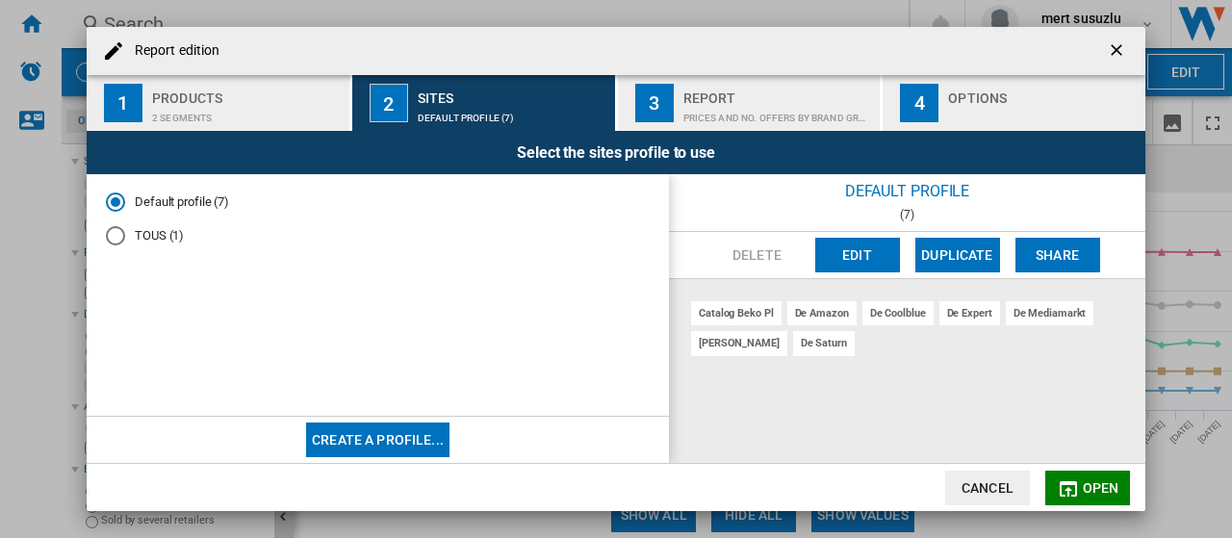
click at [827, 401] on div "catalog beko pl de amazon de coolblue de expert de mediamarkt [PERSON_NAME]" at bounding box center [907, 371] width 476 height 184
click at [743, 111] on div "Prices and No. offers by brand graph" at bounding box center [778, 113] width 190 height 20
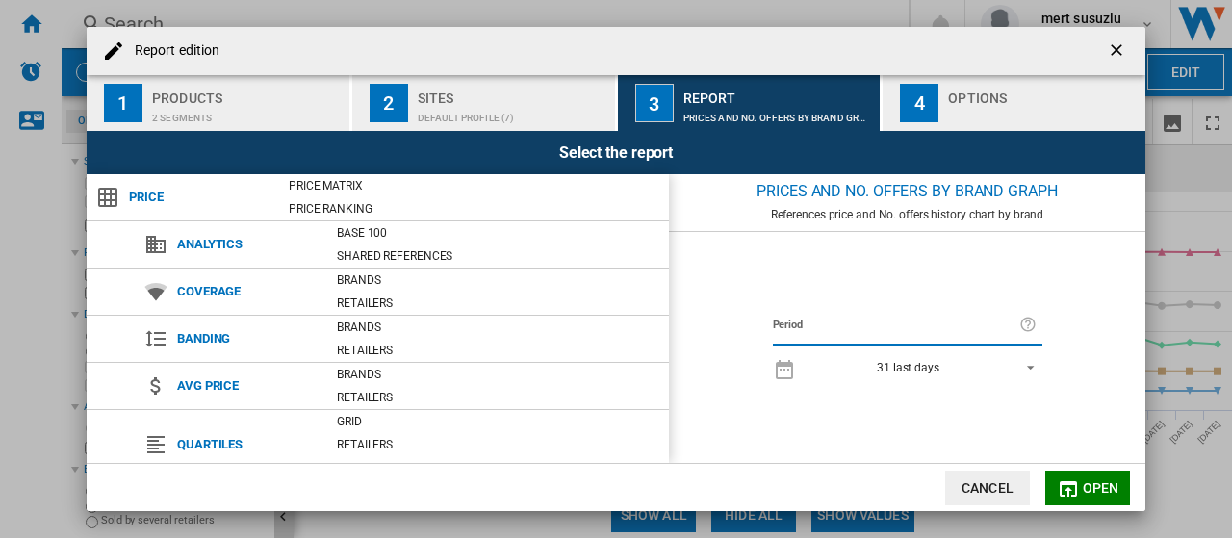
click at [981, 86] on div "Options" at bounding box center [1043, 93] width 190 height 20
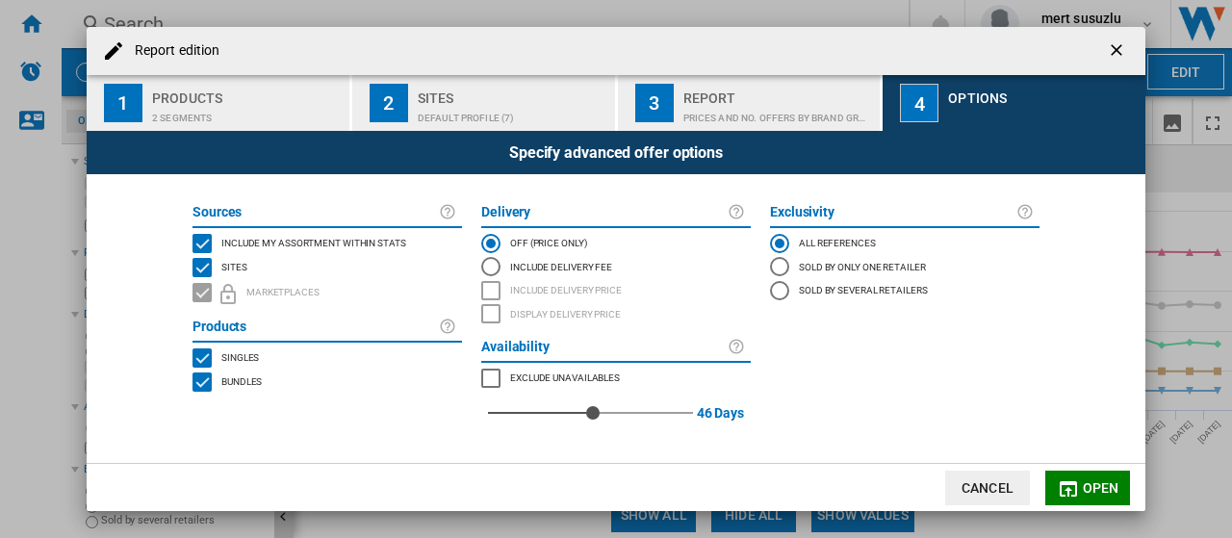
click at [1081, 487] on button "Open" at bounding box center [1087, 487] width 85 height 35
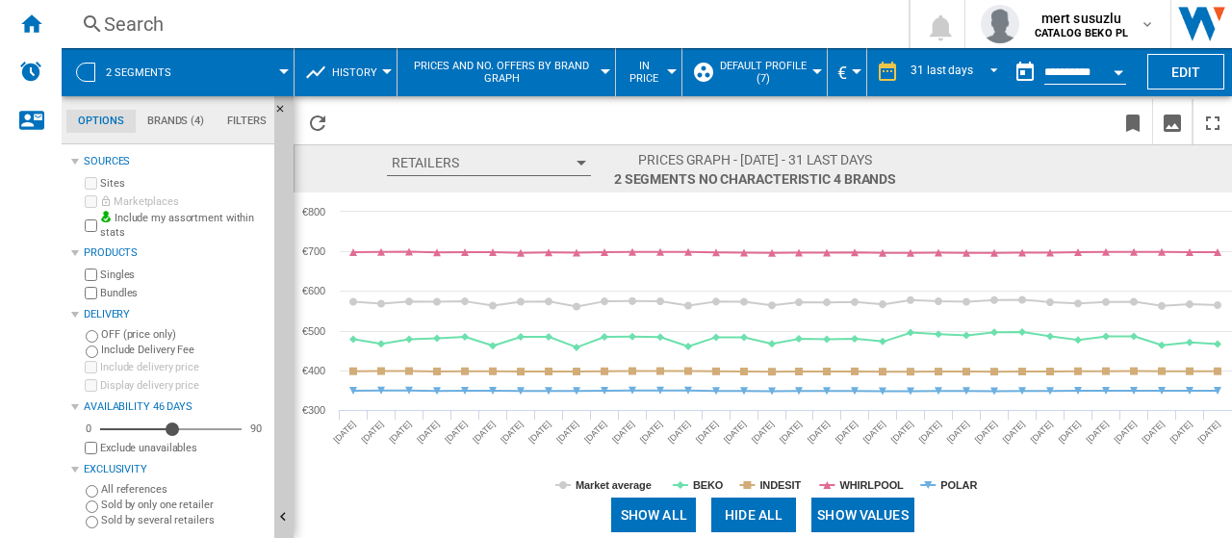
click at [385, 72] on div at bounding box center [387, 71] width 10 height 5
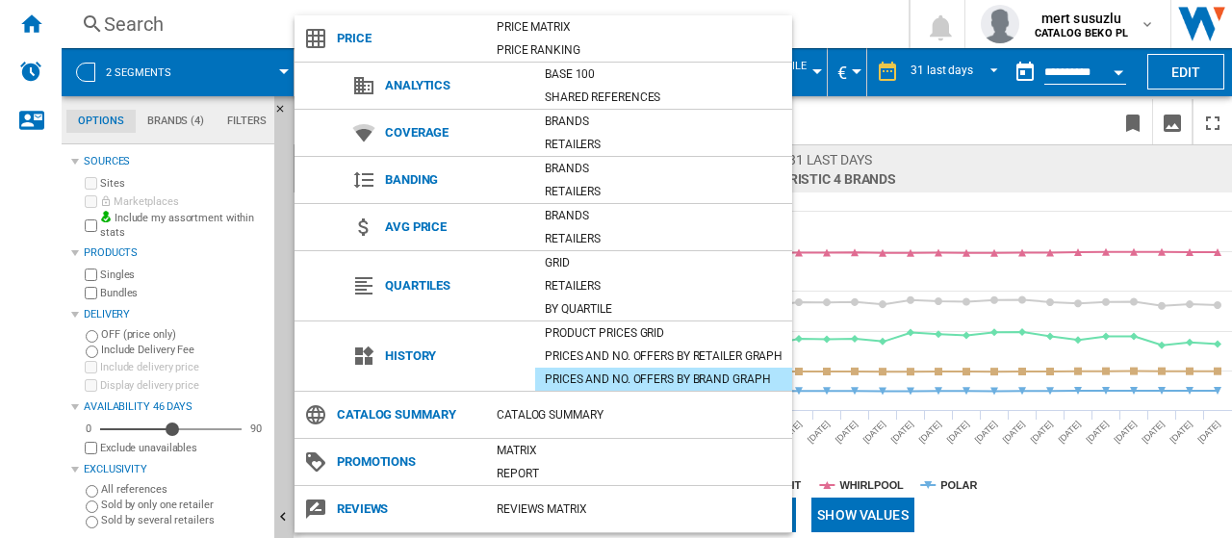
click at [827, 20] on md-backdrop at bounding box center [616, 269] width 1232 height 538
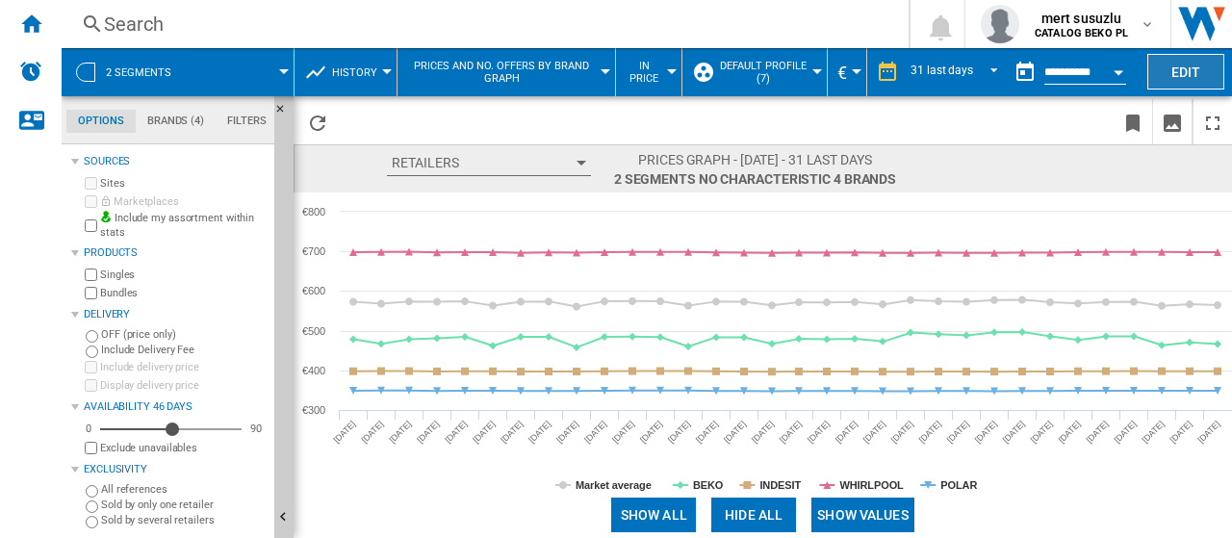
click at [1168, 71] on button "Edit" at bounding box center [1185, 72] width 77 height 36
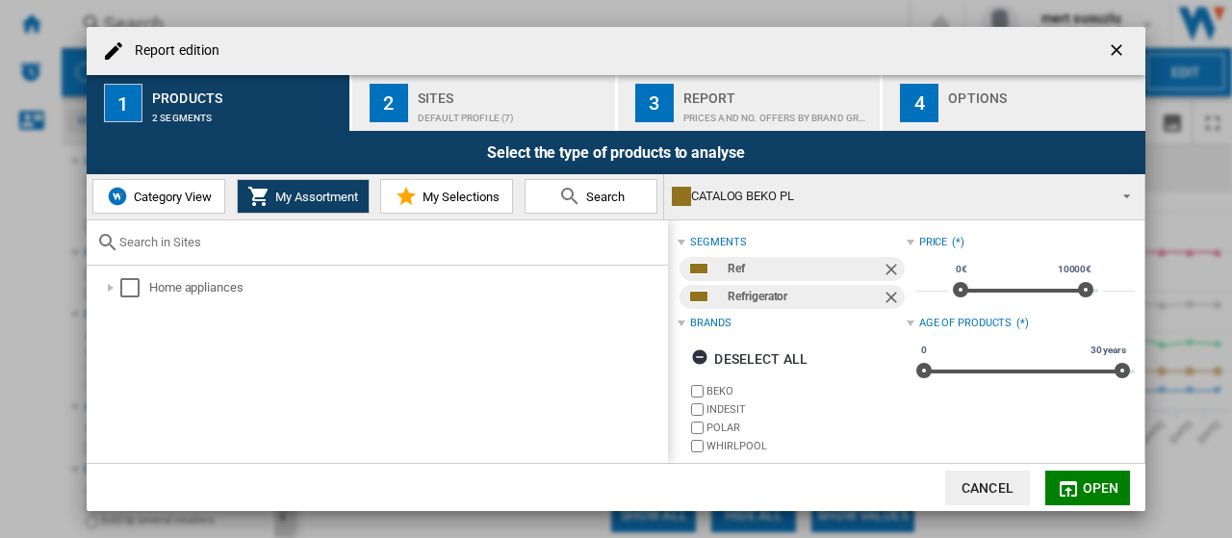
click at [580, 191] on md-icon at bounding box center [569, 196] width 23 height 23
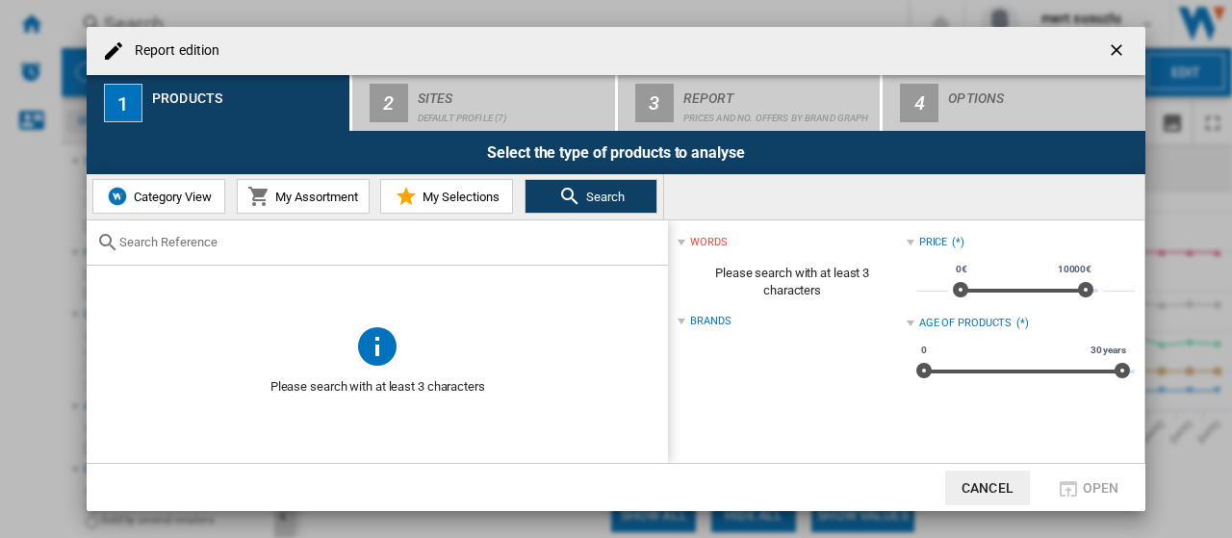
click at [333, 257] on div at bounding box center [377, 242] width 581 height 45
click at [333, 245] on input "text" at bounding box center [388, 242] width 539 height 14
paste input "KGN Eco 201 C"
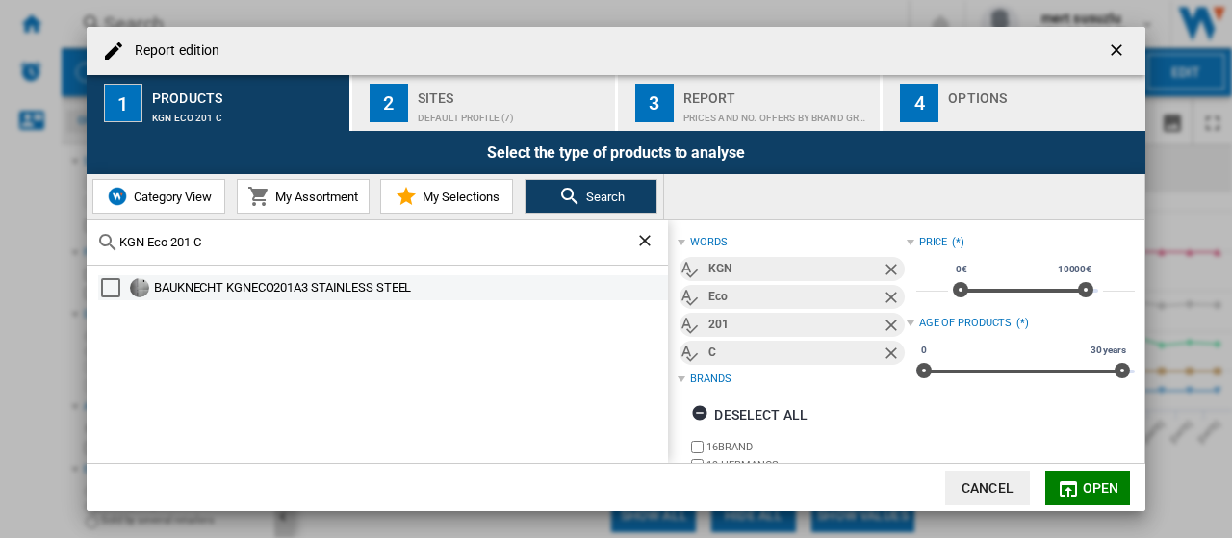
type input "KGN Eco 201 C"
click at [105, 284] on div "Select" at bounding box center [110, 287] width 19 height 19
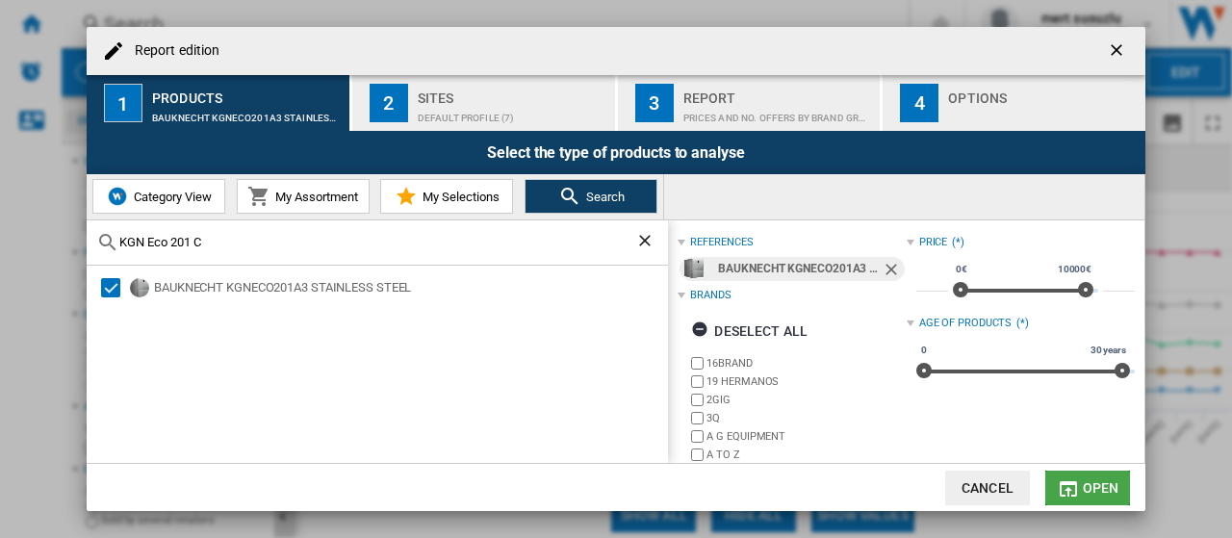
click at [1078, 482] on md-icon "button" at bounding box center [1067, 488] width 23 height 23
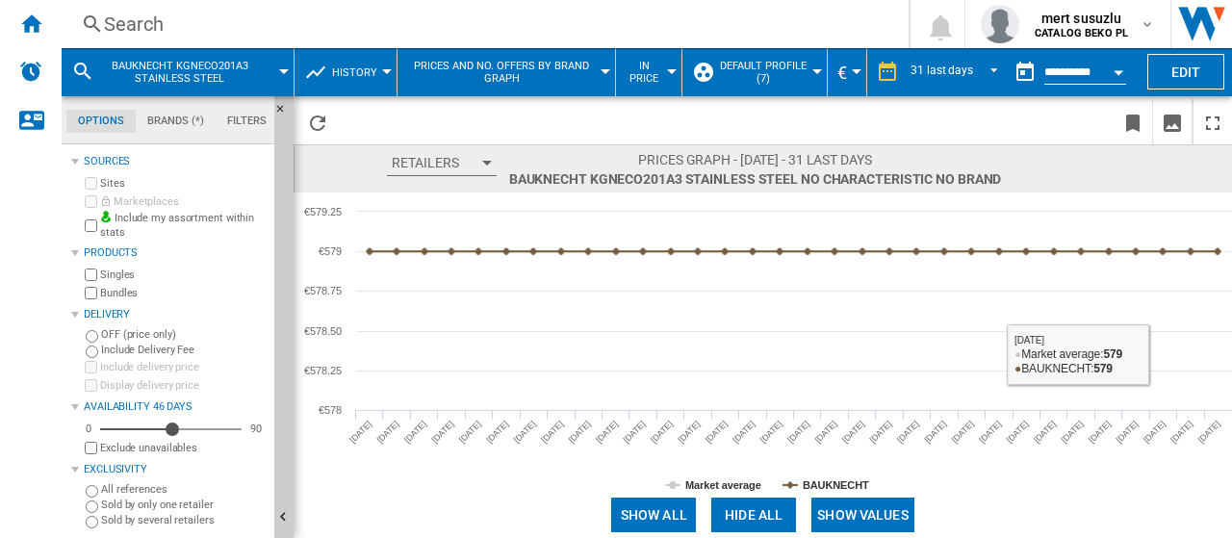
click at [880, 524] on button "Show values" at bounding box center [862, 514] width 103 height 35
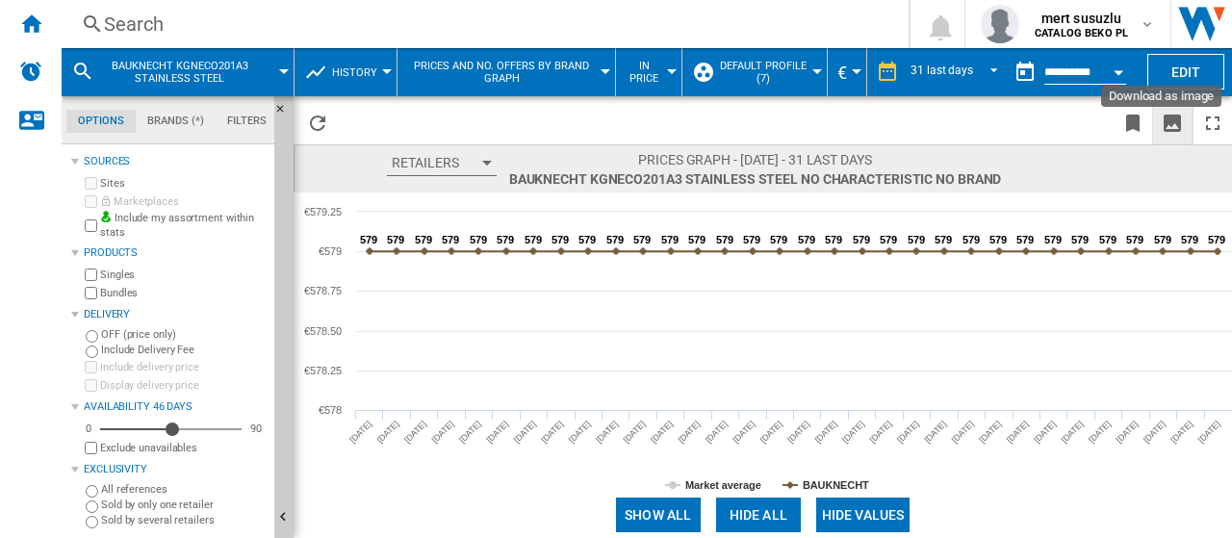
click at [1176, 118] on ng-md-icon "Download as image" at bounding box center [1171, 123] width 23 height 23
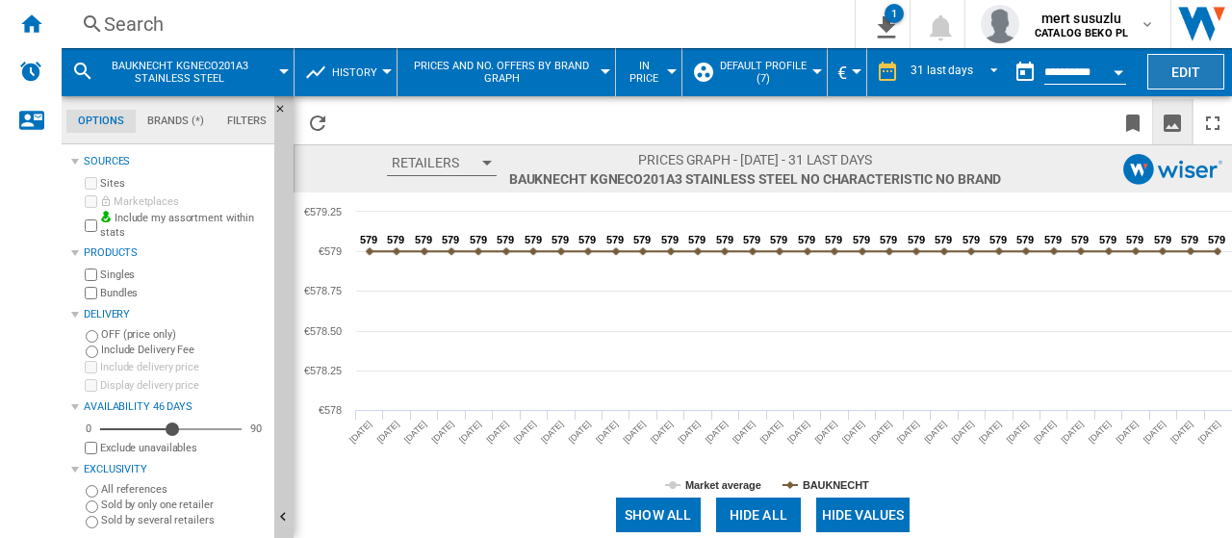
click at [1158, 68] on button "Edit" at bounding box center [1185, 72] width 77 height 36
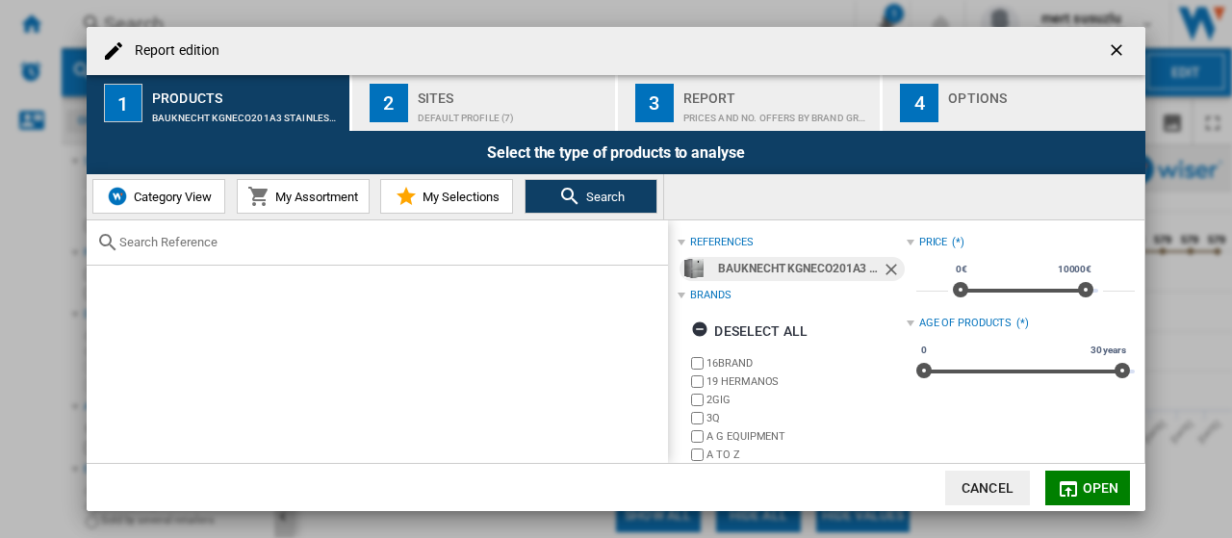
click at [298, 238] on input "text" at bounding box center [388, 242] width 539 height 14
paste input "KGDNF 203 C"
type input "KGDNF 203 C"
click at [887, 266] on ng-md-icon "Remove" at bounding box center [892, 271] width 23 height 23
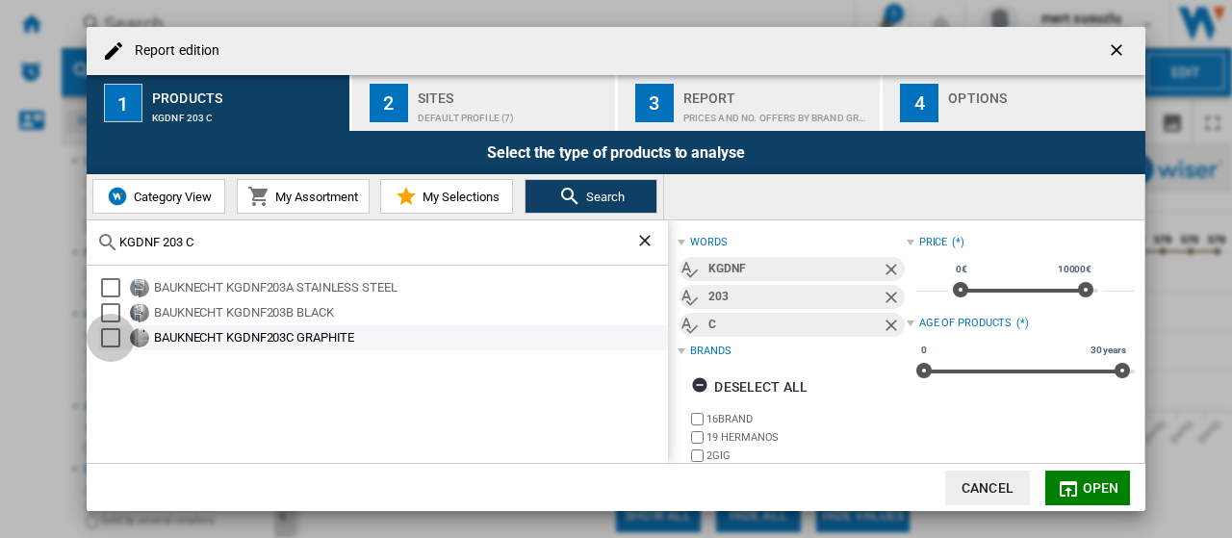
click at [114, 338] on div "Select" at bounding box center [110, 337] width 19 height 19
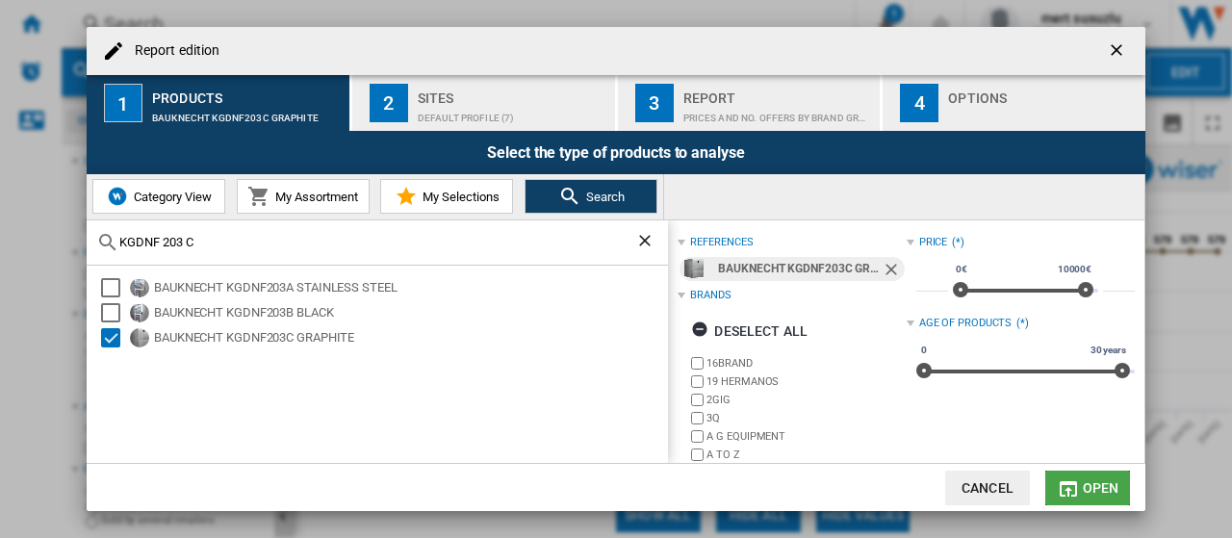
click at [1085, 488] on span "Open" at bounding box center [1100, 487] width 37 height 15
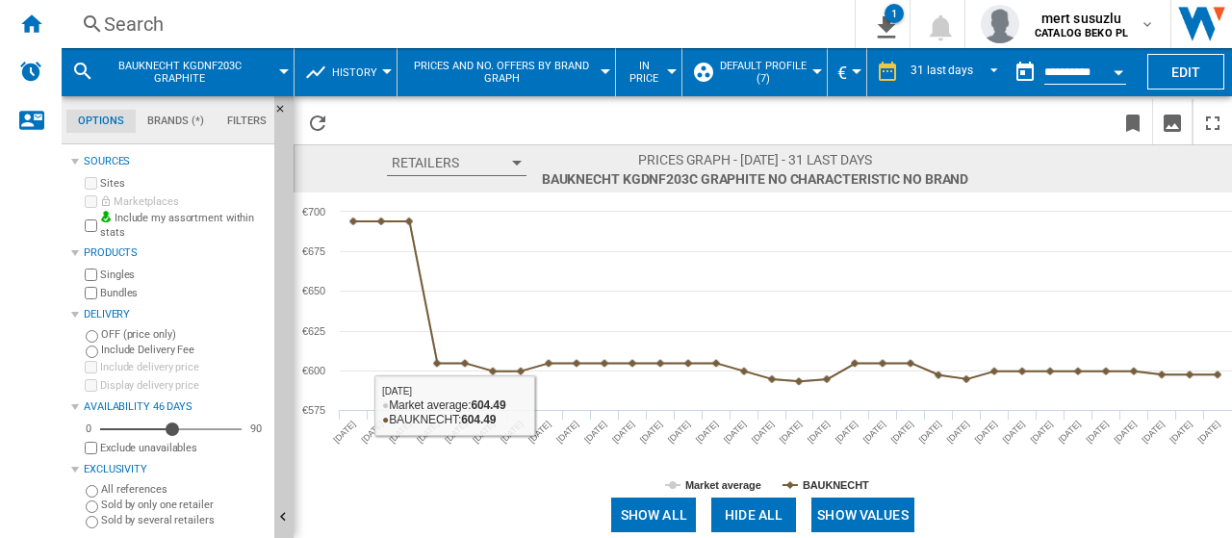
click at [896, 529] on button "Show values" at bounding box center [862, 514] width 103 height 35
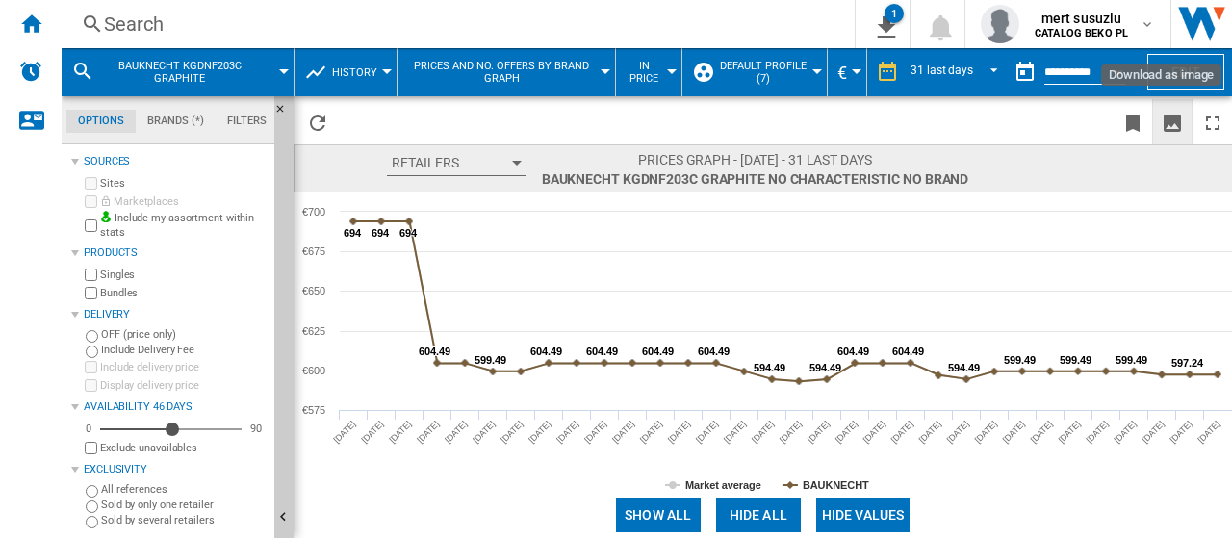
click at [1174, 115] on ng-md-icon "Download as image" at bounding box center [1171, 123] width 23 height 23
